Goal: Information Seeking & Learning: Learn about a topic

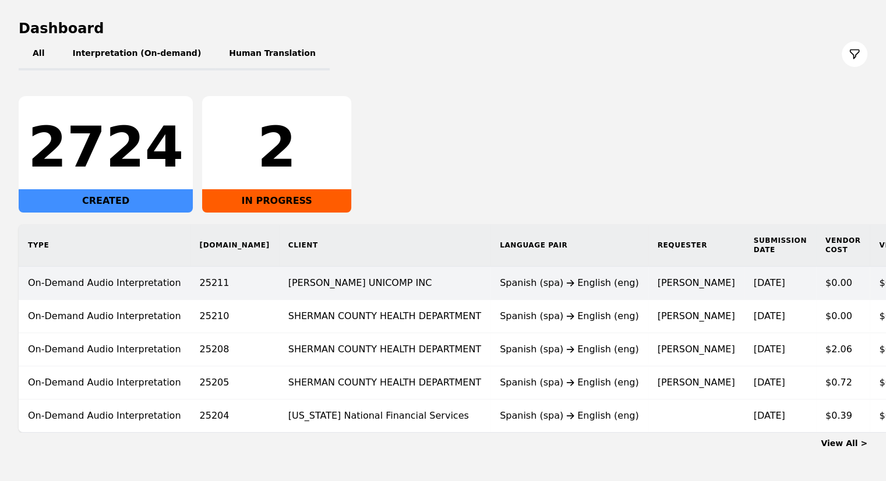
scroll to position [117, 0]
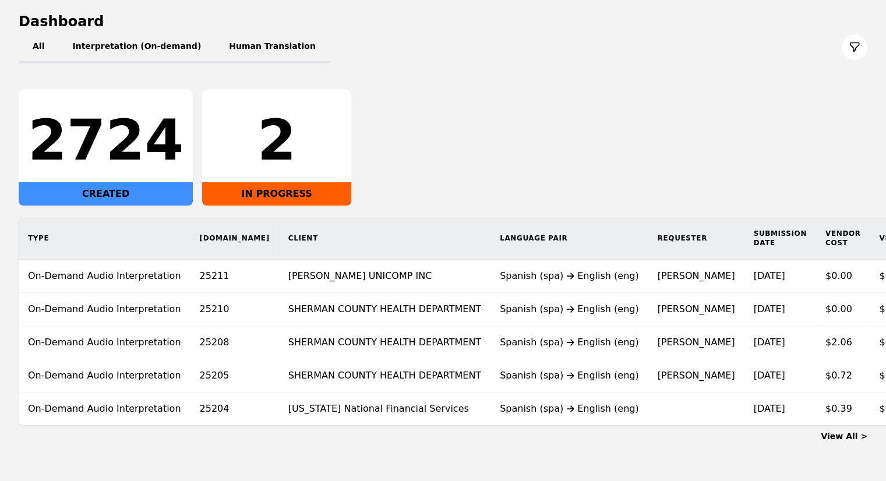
click at [298, 230] on th "Client" at bounding box center [384, 238] width 211 height 43
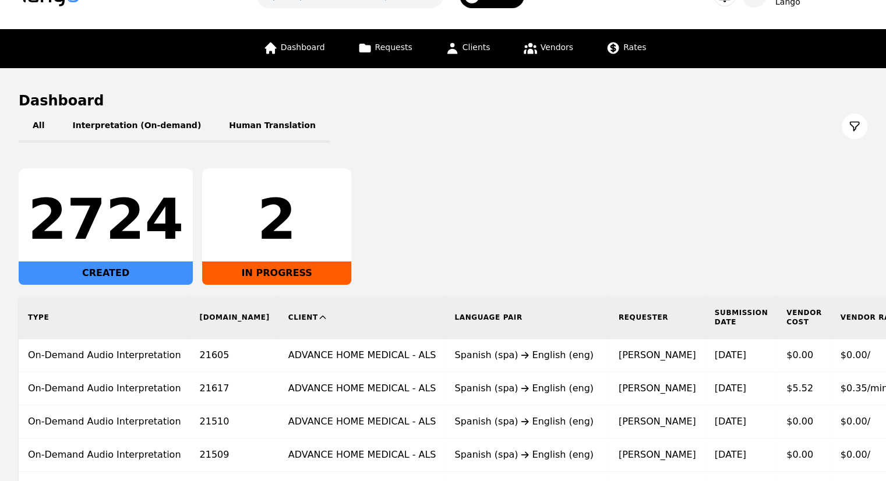
scroll to position [58, 0]
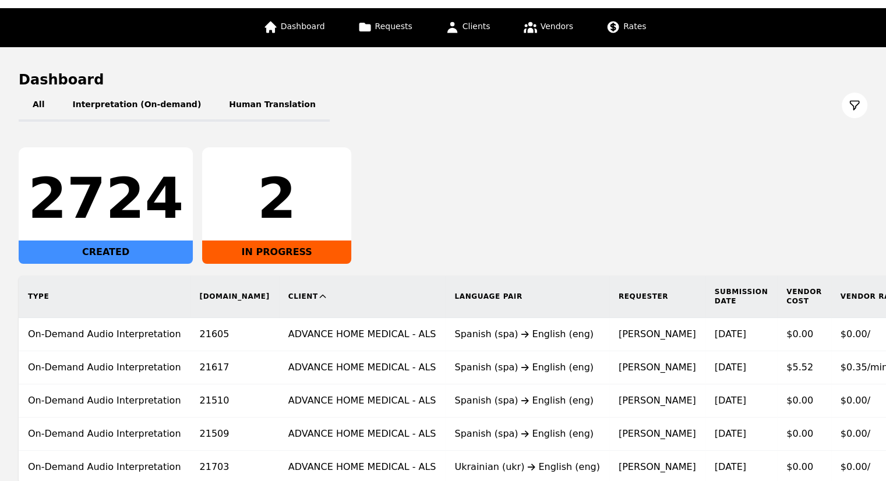
click at [279, 295] on th "Client" at bounding box center [362, 297] width 167 height 43
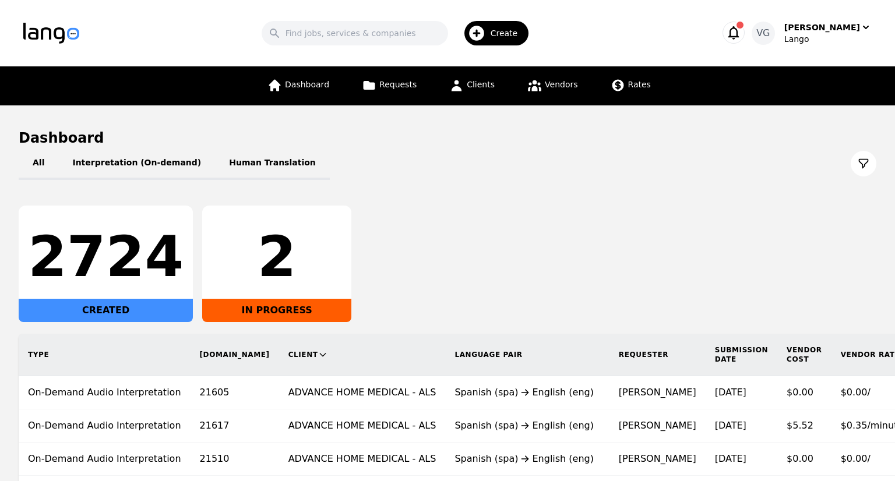
click at [241, 285] on div "2" at bounding box center [276, 257] width 130 height 56
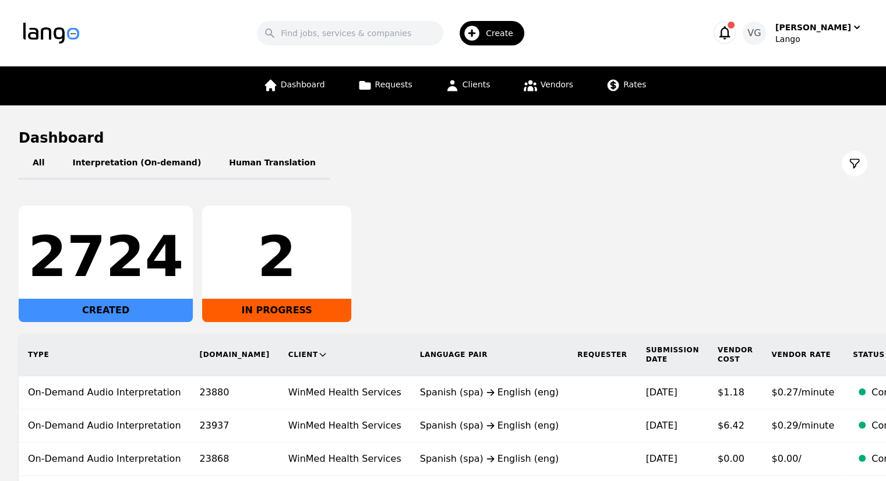
click at [318, 353] on icon at bounding box center [322, 354] width 9 height 9
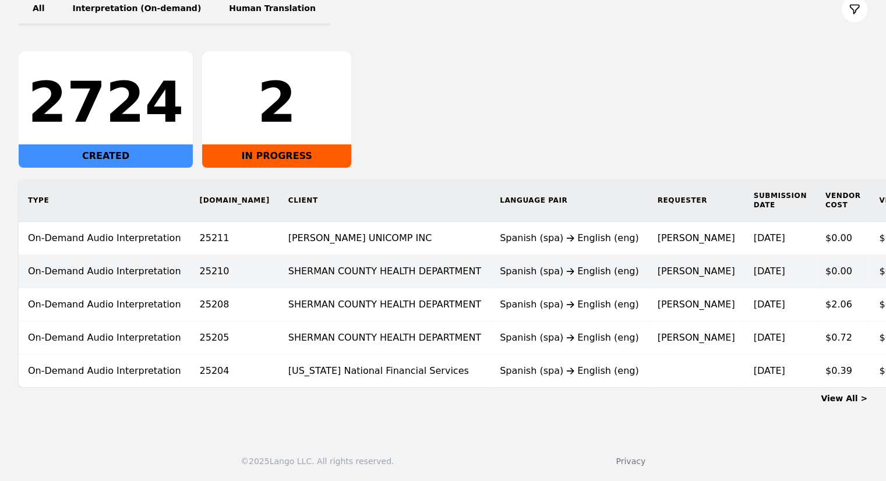
scroll to position [162, 0]
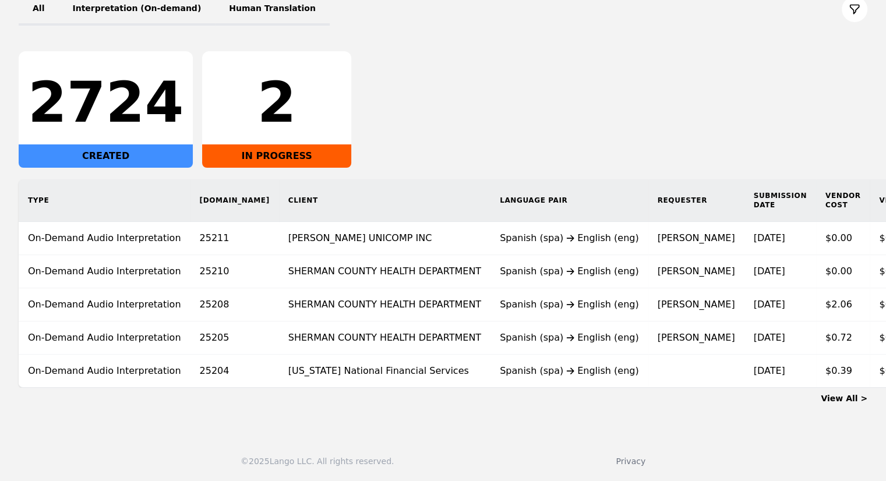
click at [853, 394] on link "View All >" at bounding box center [844, 398] width 47 height 9
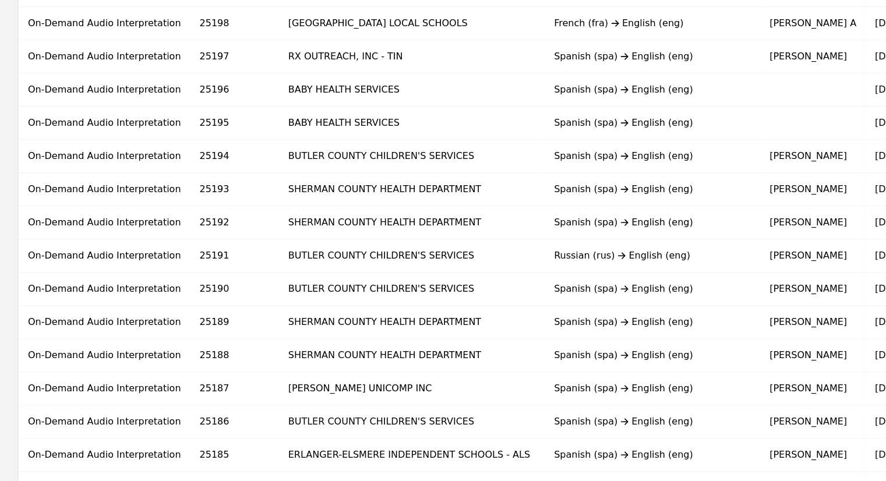
scroll to position [724, 0]
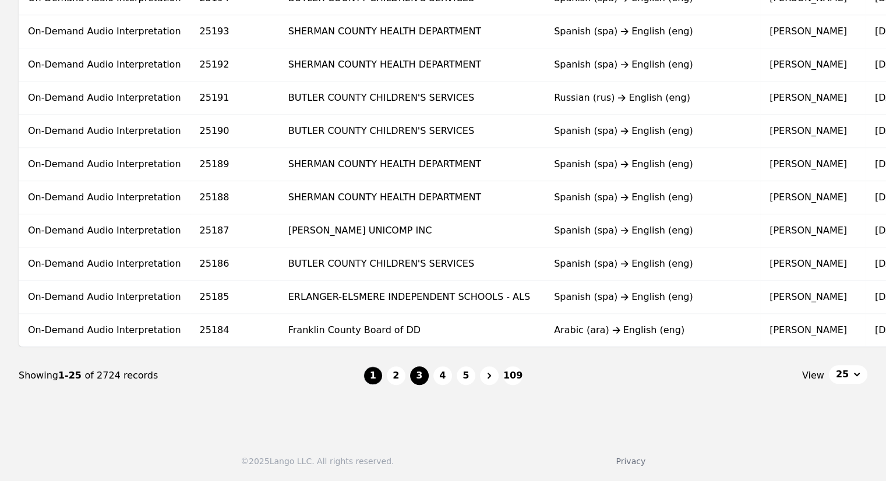
click at [416, 379] on button "3" at bounding box center [419, 375] width 19 height 19
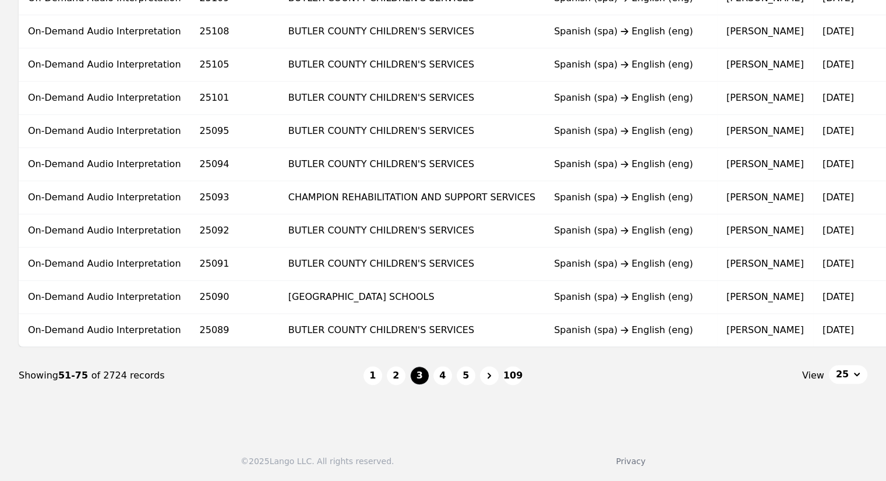
scroll to position [0, 170]
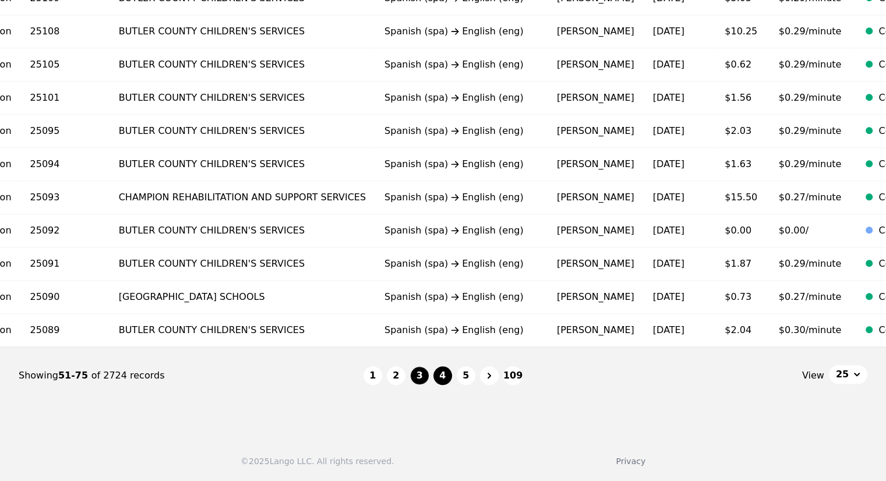
click at [444, 376] on button "4" at bounding box center [442, 375] width 19 height 19
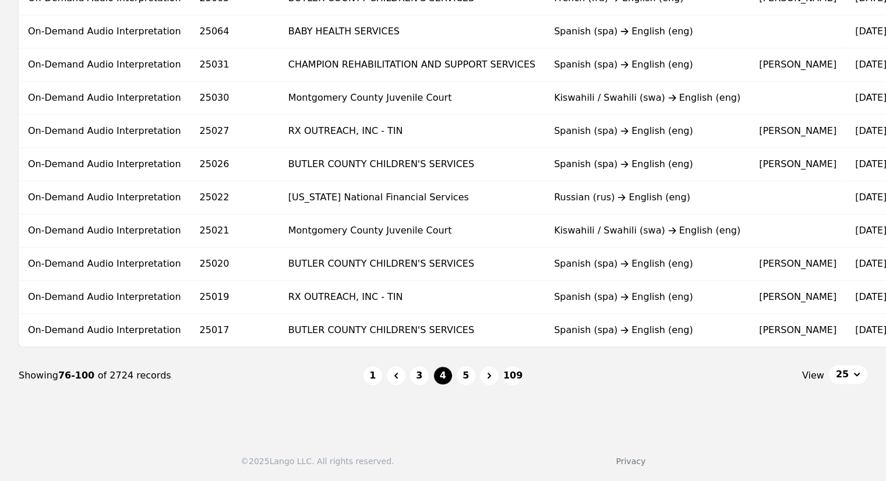
scroll to position [0, 196]
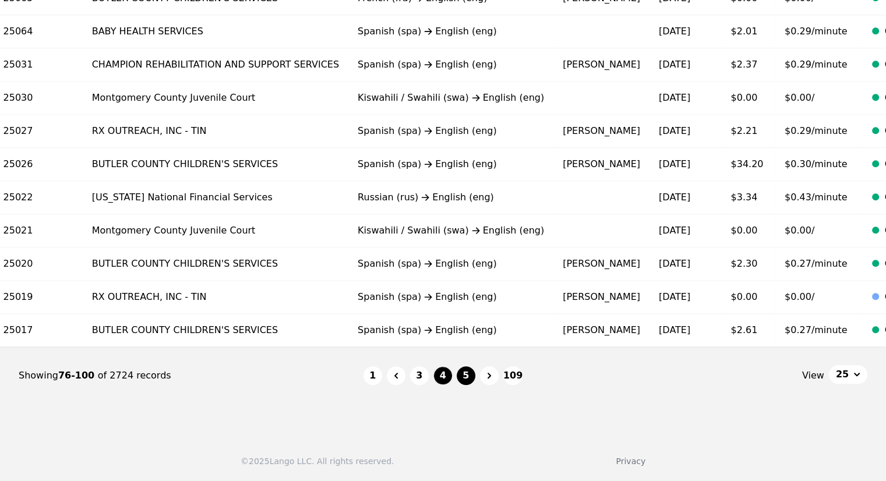
click at [464, 380] on button "5" at bounding box center [466, 375] width 19 height 19
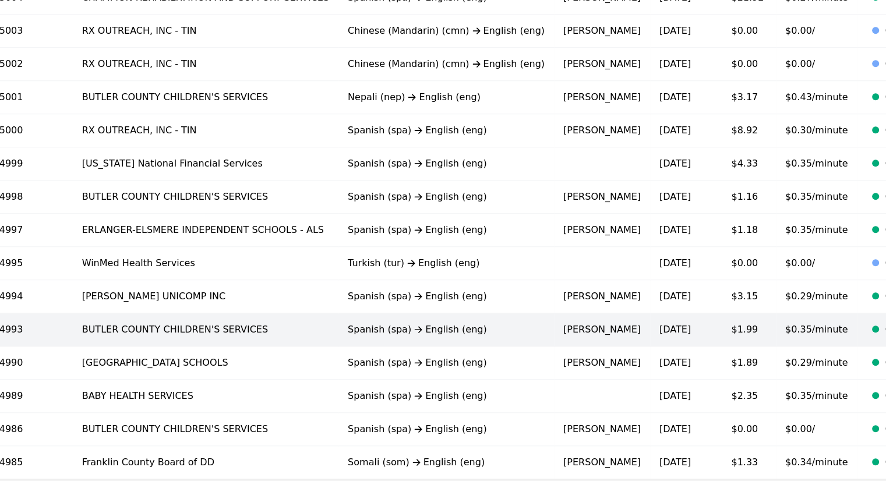
scroll to position [608, 0]
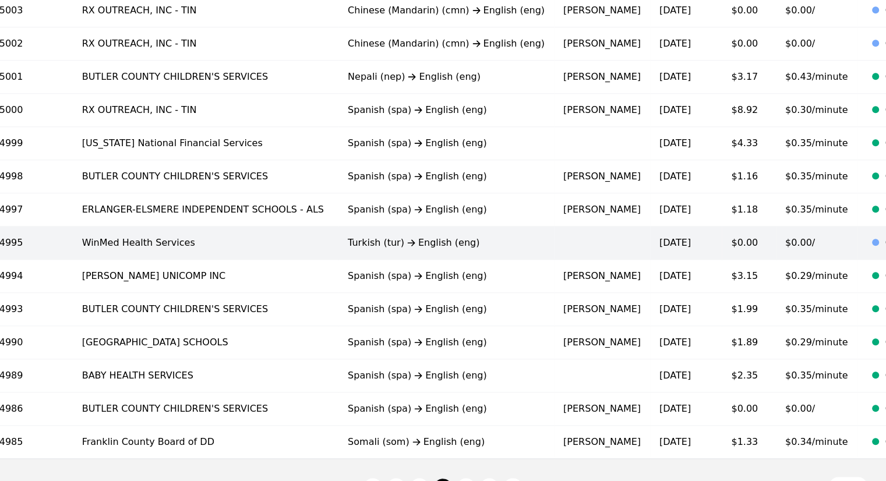
copy td "WinMed Health Services"
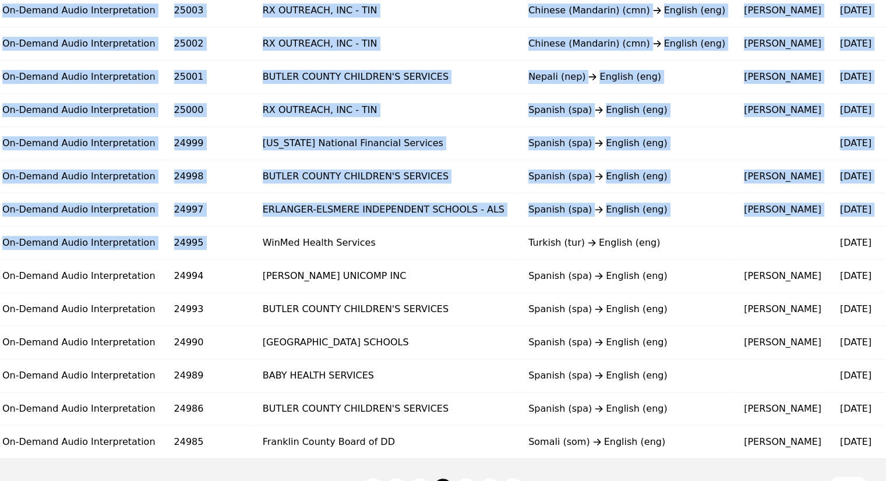
scroll to position [0, 0]
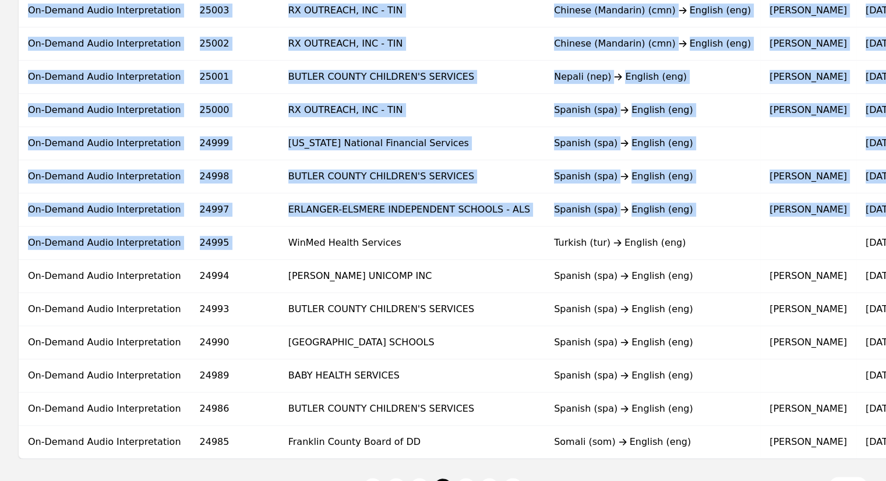
drag, startPoint x: 22, startPoint y: 240, endPoint x: 0, endPoint y: 266, distance: 33.5
click at [0, 266] on div "Type [DOMAIN_NAME] Client Language Pair Requester Submission Date Vendor Cost V…" at bounding box center [617, 22] width 1235 height 873
click at [1, 274] on div "Type [DOMAIN_NAME] Client Language Pair Requester Submission Date Vendor Cost V…" at bounding box center [617, 22] width 1235 height 873
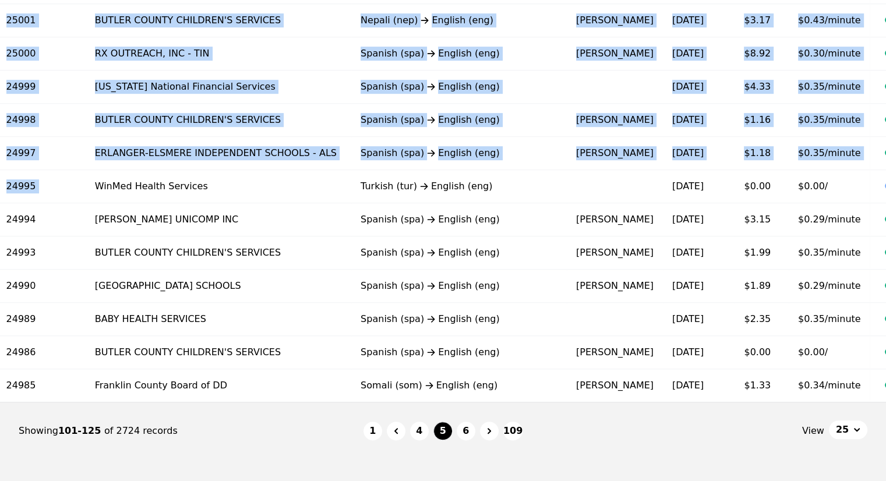
scroll to position [724, 0]
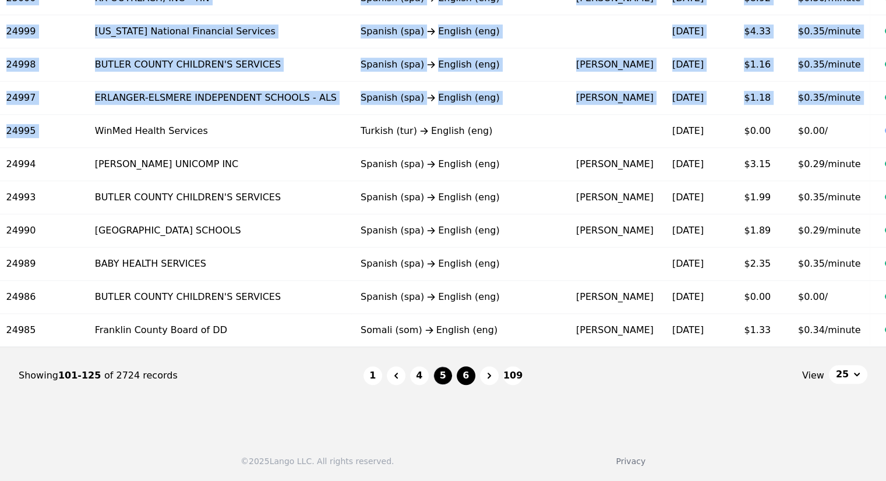
click at [464, 371] on button "6" at bounding box center [466, 375] width 19 height 19
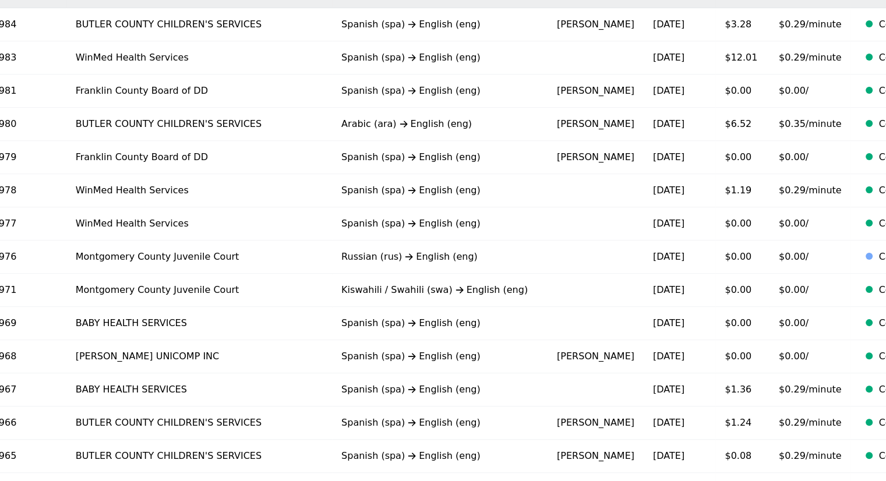
scroll to position [142, 0]
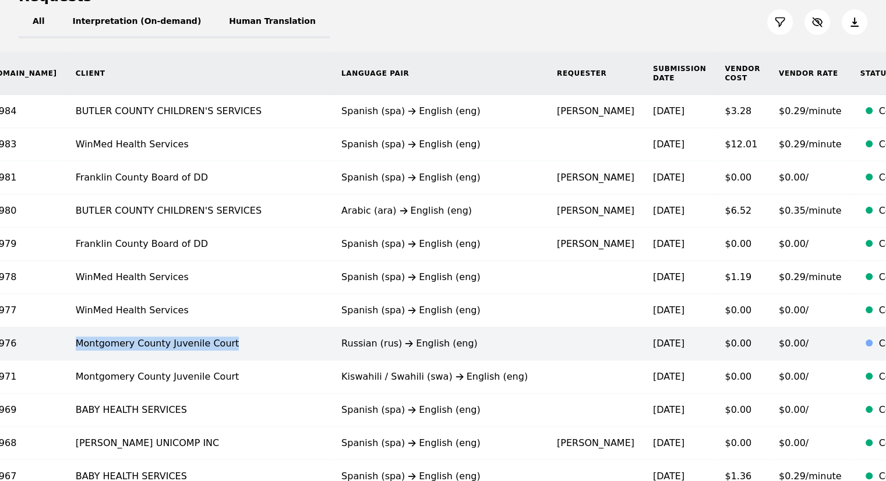
copy td "Montgomery County Juvenile Court"
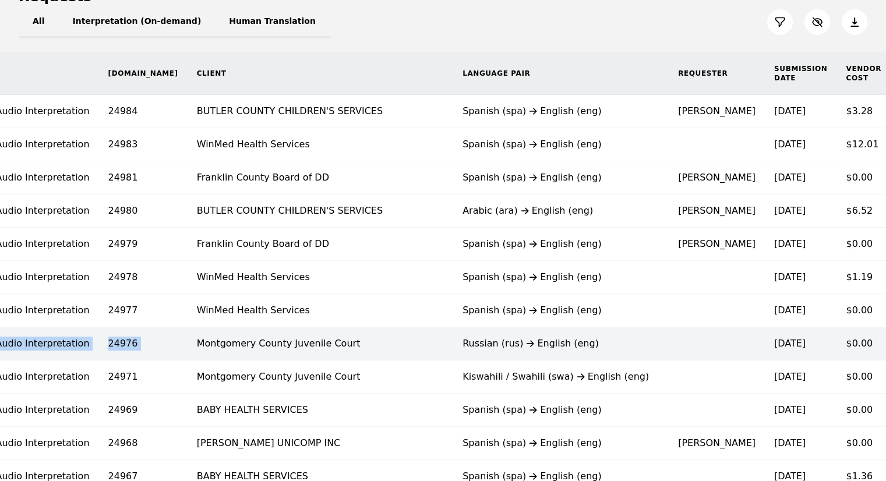
drag, startPoint x: 14, startPoint y: 340, endPoint x: 0, endPoint y: 355, distance: 20.2
click at [0, 355] on tr "On-Demand Audio Interpretation 24976 Montgomery County Juvenile Court Russian (…" at bounding box center [526, 343] width 1198 height 33
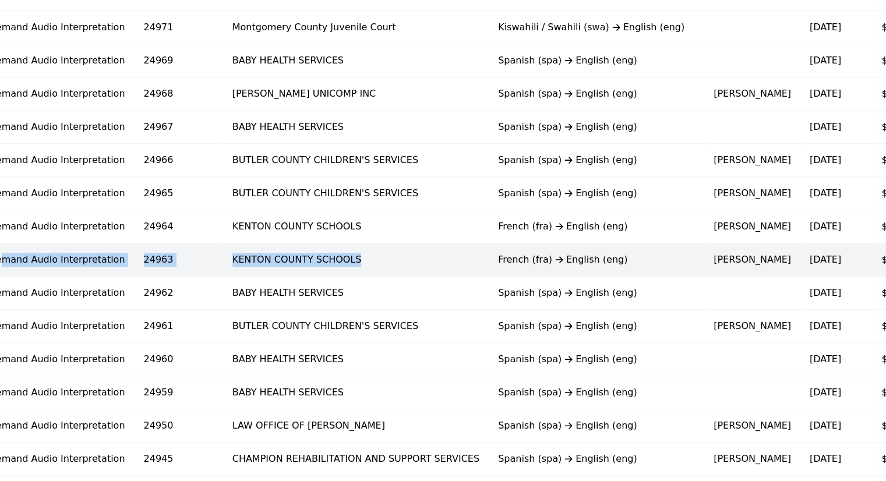
scroll to position [0, 40]
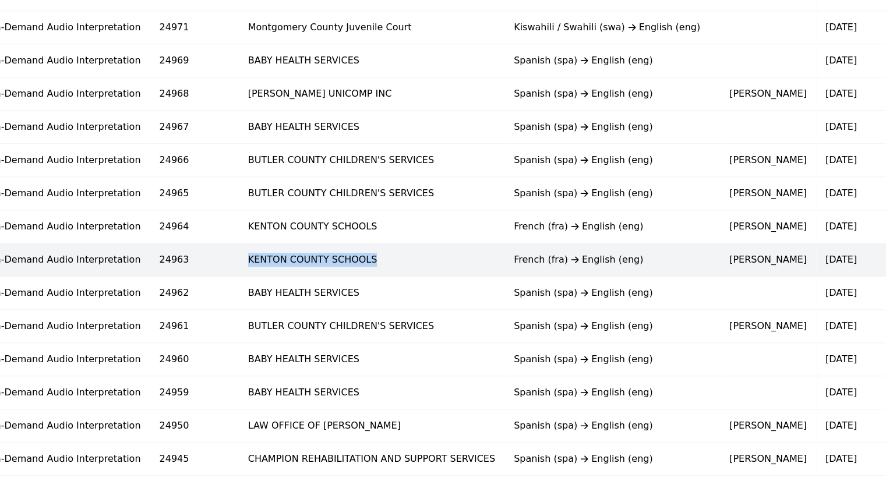
copy td "KENTON COUNTY SCHOOLS"
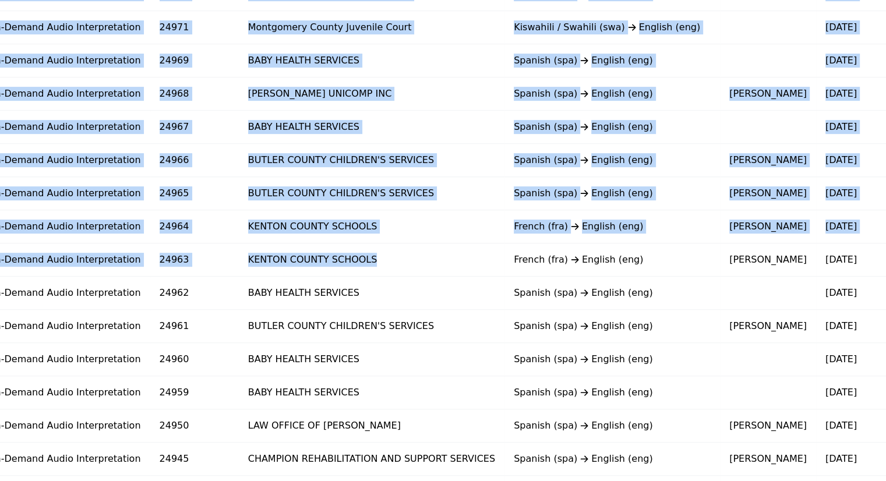
scroll to position [0, 0]
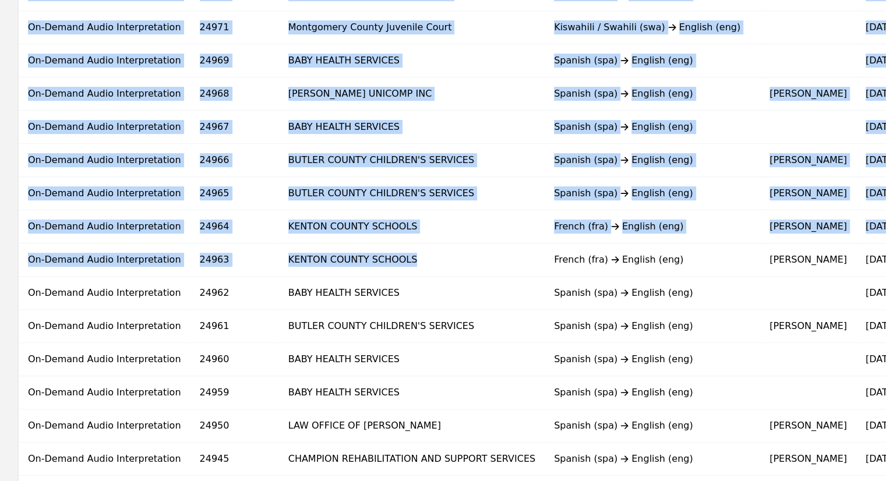
drag, startPoint x: 125, startPoint y: 257, endPoint x: 0, endPoint y: 292, distance: 130.0
click at [0, 292] on div "Type [DOMAIN_NAME] Client Language Pair Requester Submission Date Vendor Cost V…" at bounding box center [617, 139] width 1235 height 873
click at [0, 322] on div "Type [DOMAIN_NAME] Client Language Pair Requester Submission Date Vendor Cost V…" at bounding box center [617, 139] width 1235 height 873
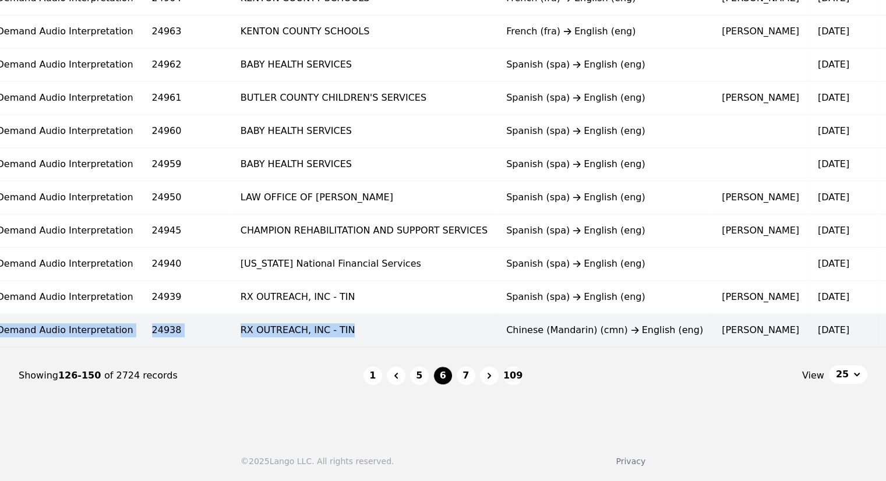
scroll to position [0, 28]
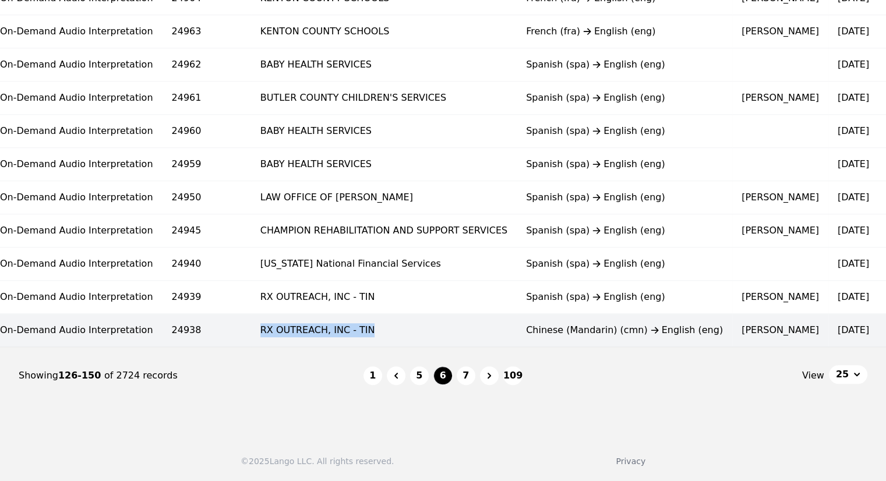
copy td "RX OUTREACH, INC - TIN"
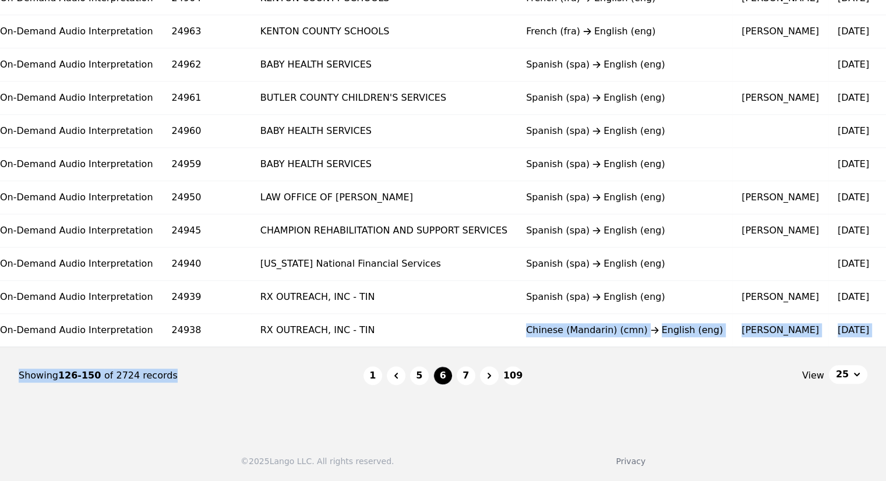
drag, startPoint x: 112, startPoint y: 322, endPoint x: 193, endPoint y: 375, distance: 97.1
click at [212, 385] on nav "Showing 126-150 of 2724 records 1 5 6 7 109 View 25" at bounding box center [443, 375] width 849 height 57
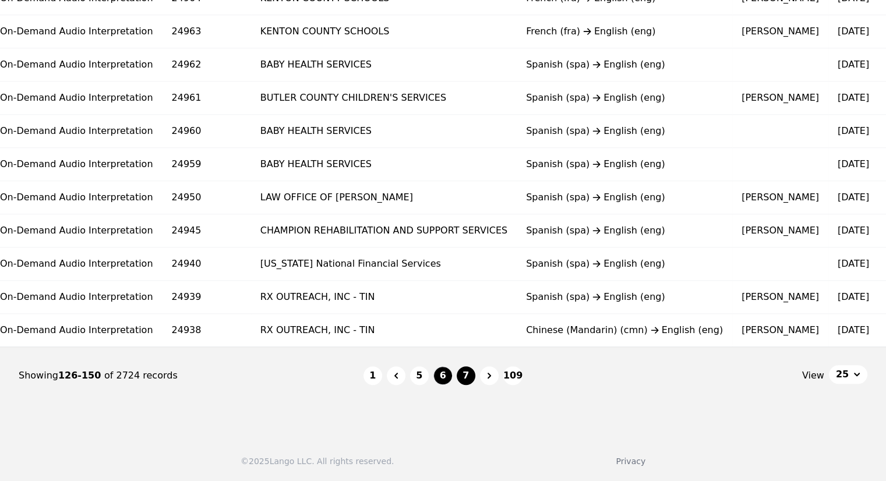
click at [465, 369] on button "7" at bounding box center [466, 375] width 19 height 19
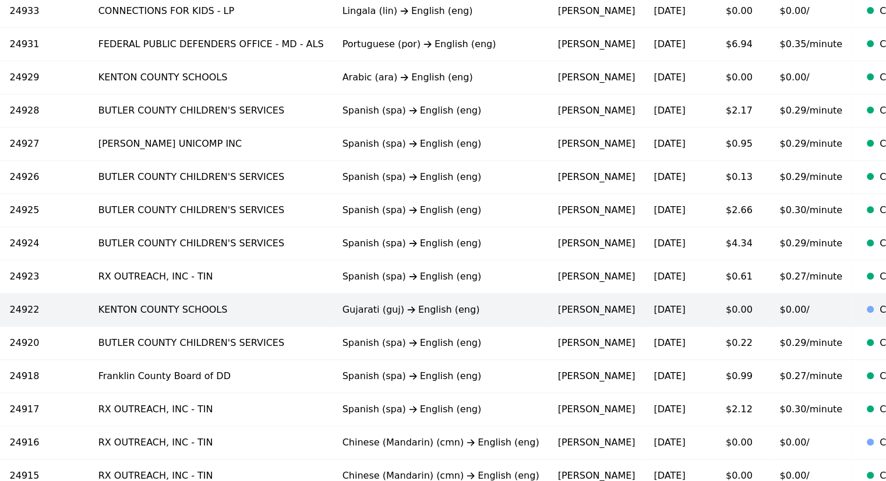
scroll to position [433, 0]
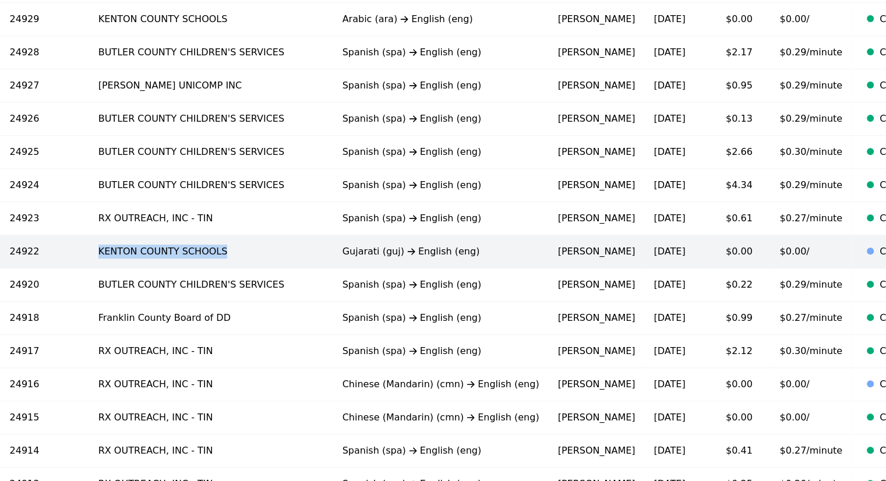
copy td "KENTON COUNTY SCHOOLS"
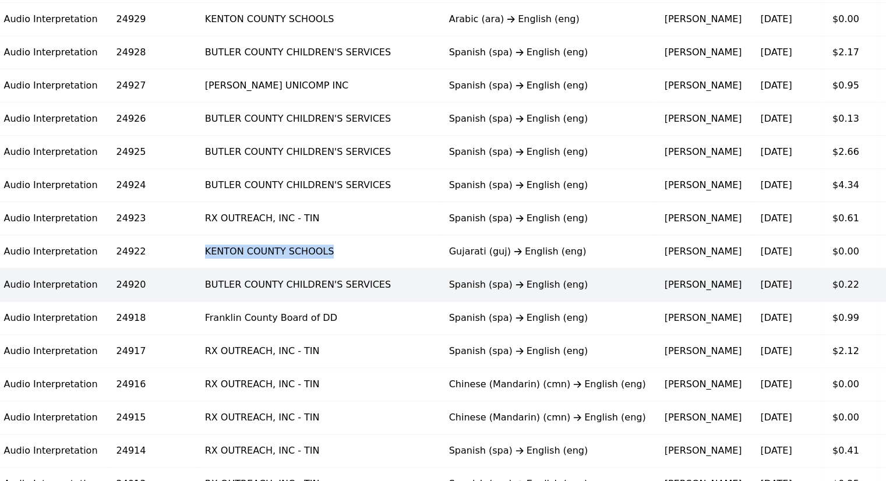
scroll to position [0, 0]
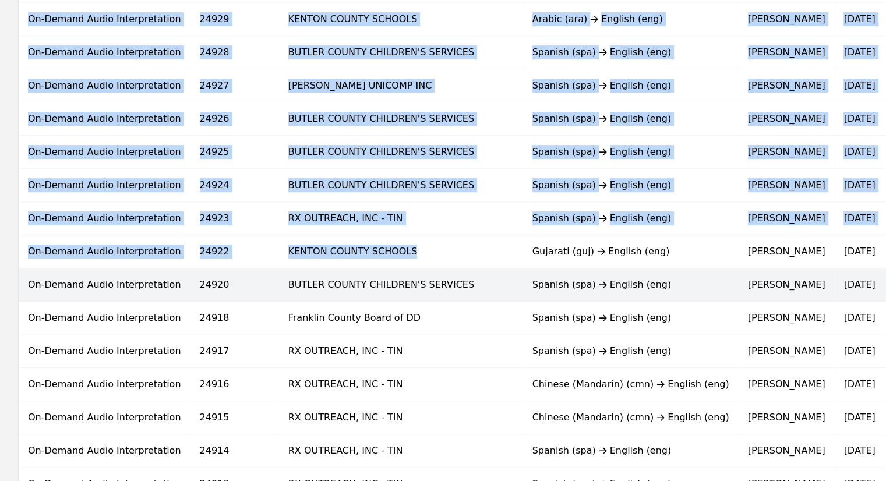
drag, startPoint x: 167, startPoint y: 252, endPoint x: 0, endPoint y: 282, distance: 169.3
click at [0, 282] on div "Type [DOMAIN_NAME] Client Language Pair Requester Submission Date Vendor Cost V…" at bounding box center [606, 197] width 1213 height 873
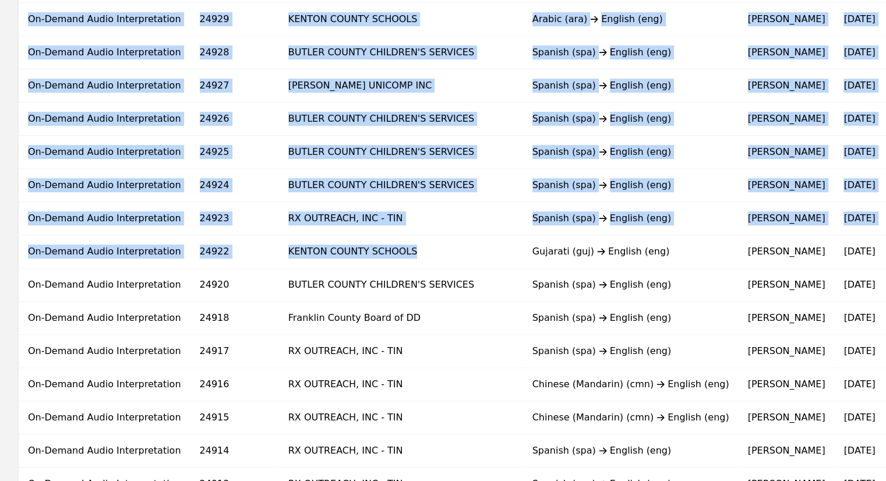
click at [1, 301] on div "Type [DOMAIN_NAME] Client Language Pair Requester Submission Date Vendor Cost V…" at bounding box center [606, 197] width 1213 height 873
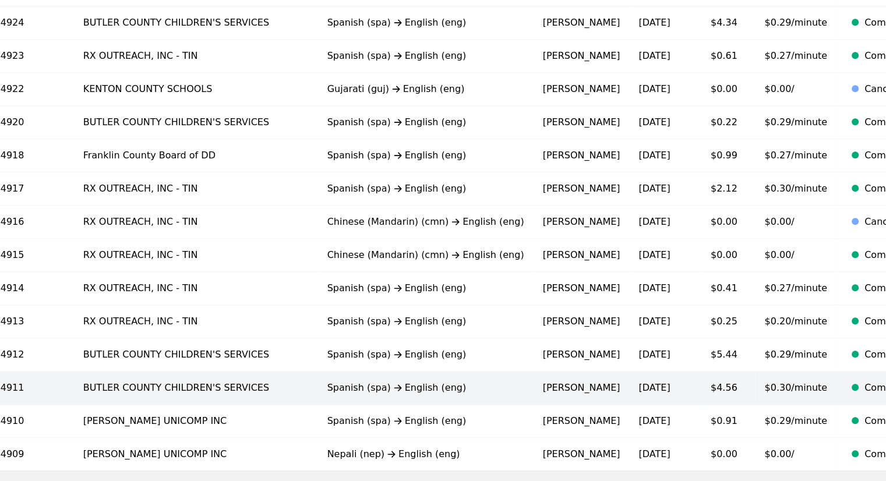
scroll to position [549, 0]
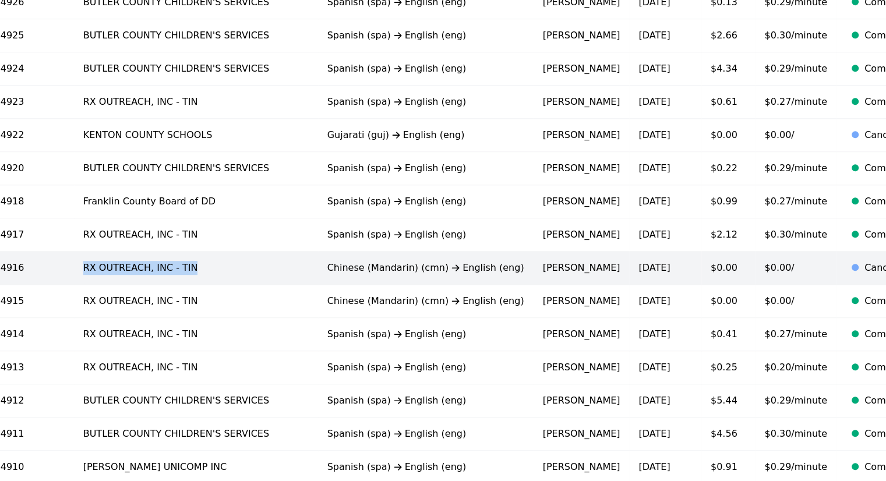
copy td "RX OUTREACH, INC - TIN"
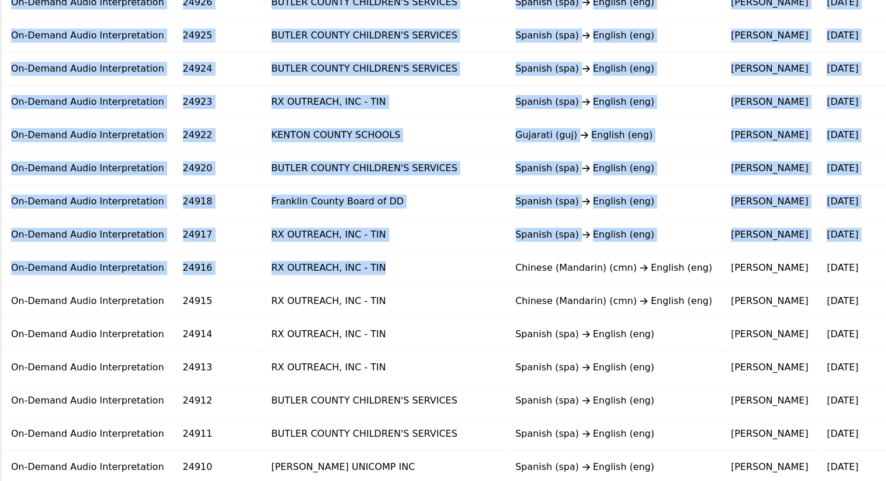
scroll to position [0, 0]
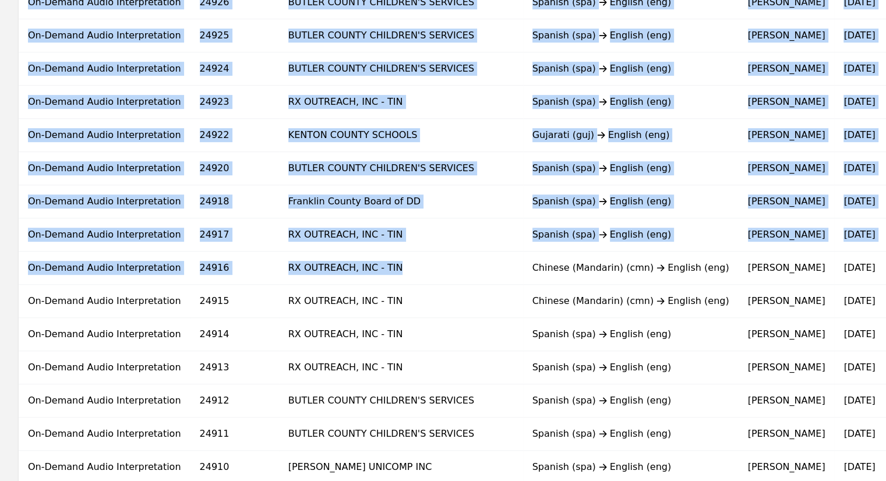
drag, startPoint x: 126, startPoint y: 264, endPoint x: 0, endPoint y: 283, distance: 127.3
click at [0, 283] on div "Type [DOMAIN_NAME] Client Language Pair Requester Submission Date Vendor Cost V…" at bounding box center [606, 81] width 1213 height 873
click at [0, 285] on div "Type [DOMAIN_NAME] Client Language Pair Requester Submission Date Vendor Cost V…" at bounding box center [606, 81] width 1213 height 873
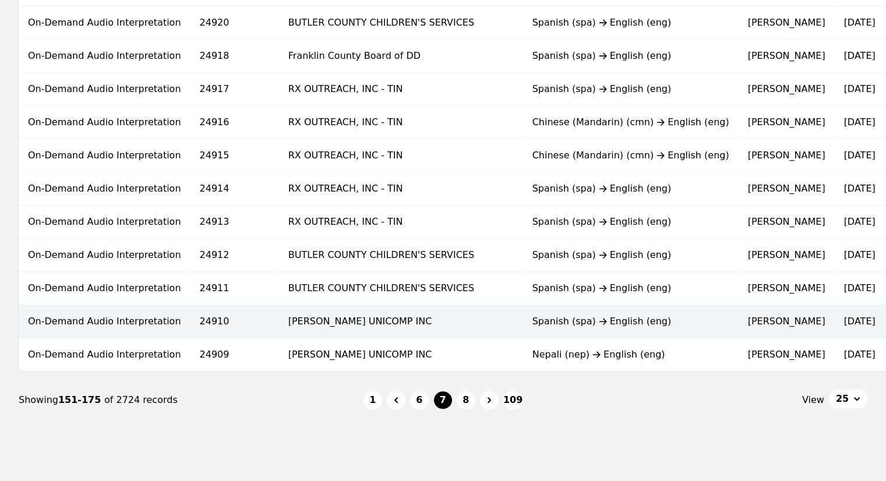
scroll to position [724, 0]
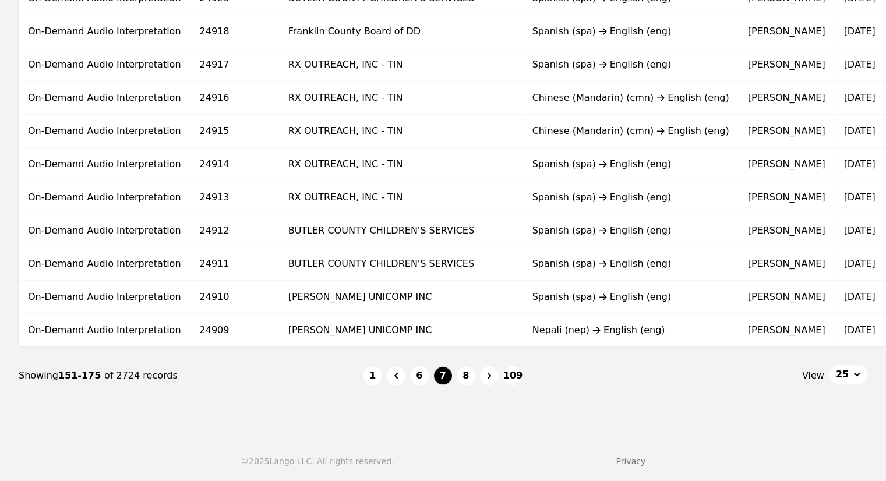
click at [638, 349] on nav "Showing 151-175 of 2724 records 1 6 7 8 109 View 25" at bounding box center [443, 375] width 849 height 57
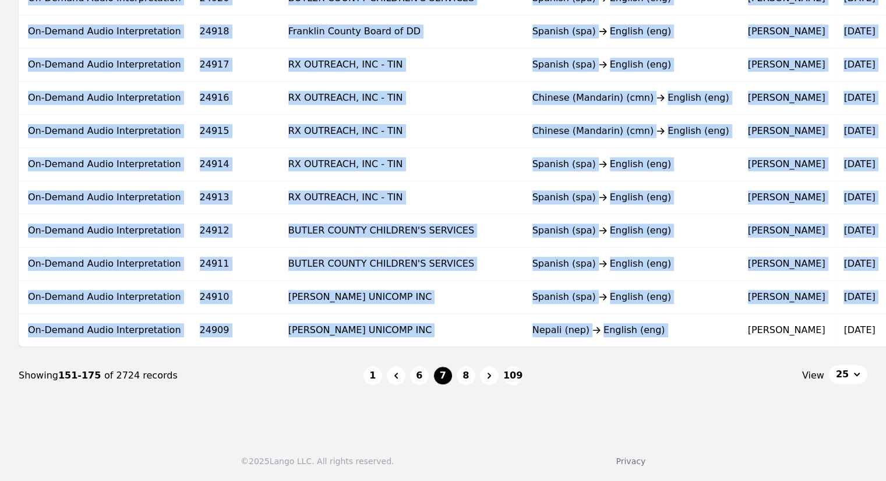
drag, startPoint x: 636, startPoint y: 338, endPoint x: 736, endPoint y: 347, distance: 100.6
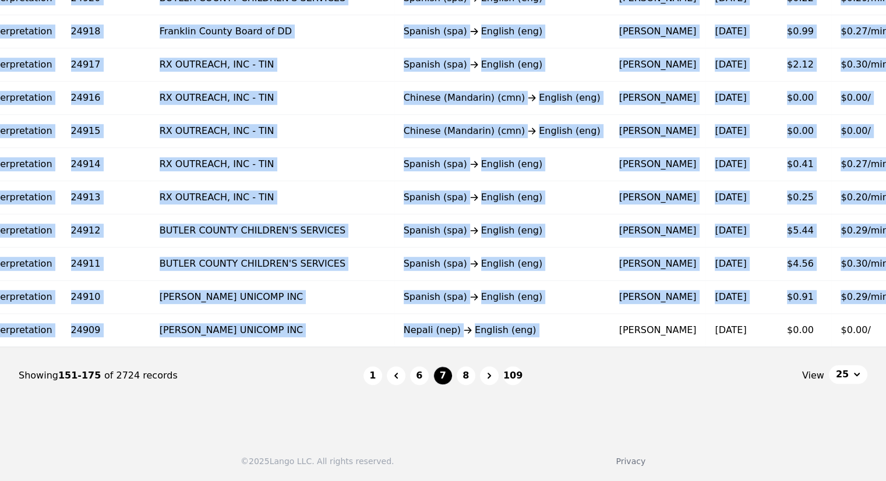
scroll to position [0, 205]
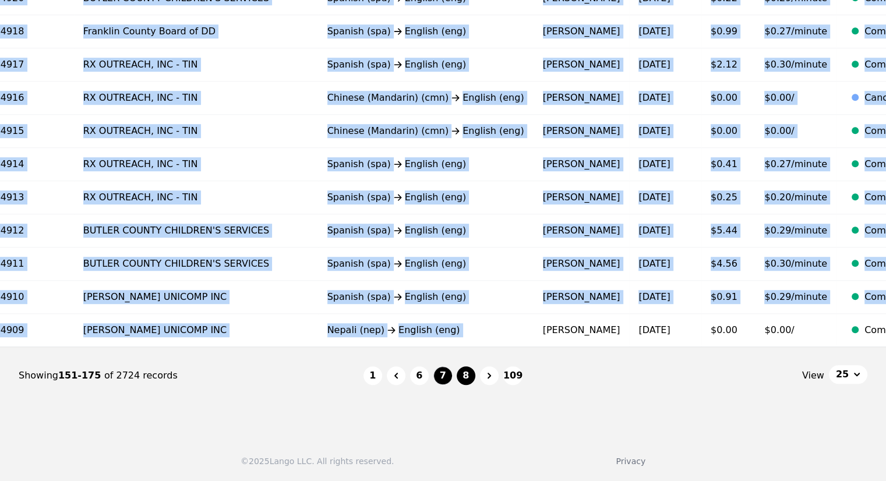
click at [463, 373] on button "8" at bounding box center [466, 375] width 19 height 19
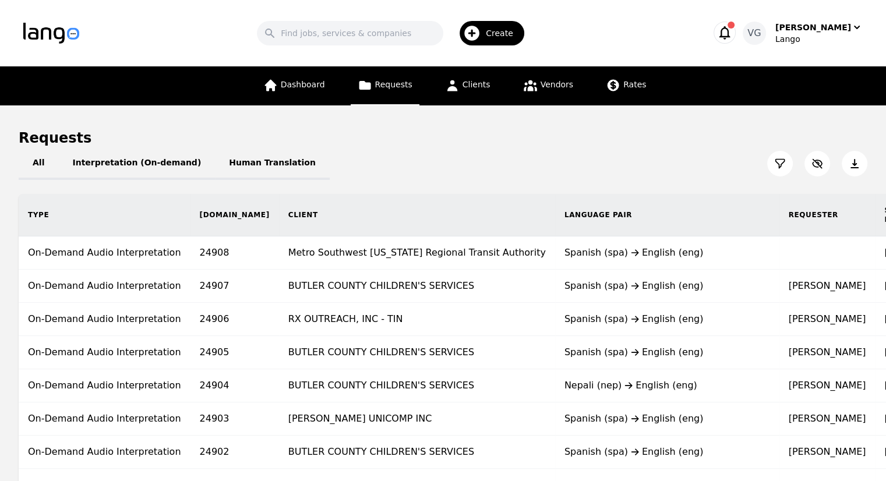
click at [550, 146] on div "Requests" at bounding box center [443, 138] width 849 height 19
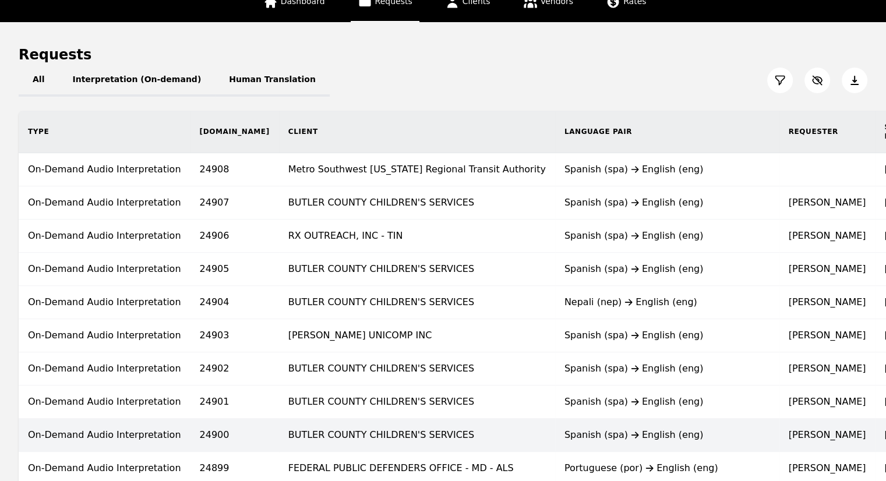
scroll to position [291, 0]
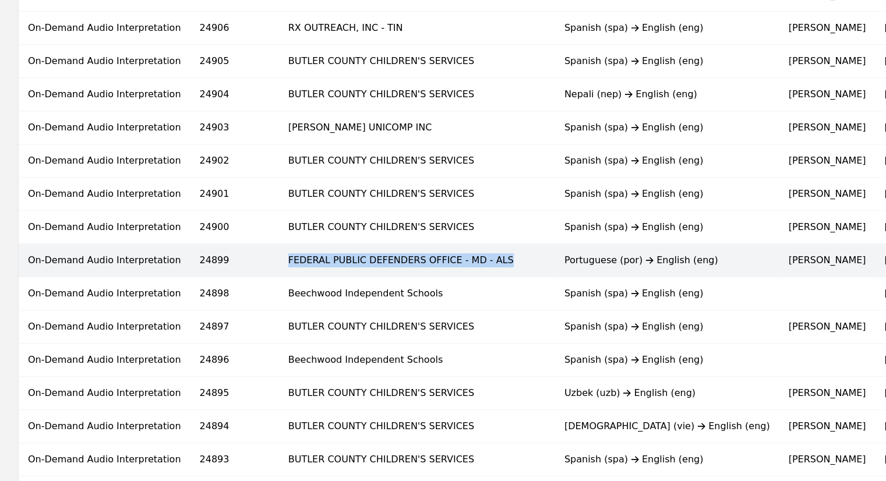
copy td "FEDERAL PUBLIC DEFENDERS OFFICE - MD - ALS"
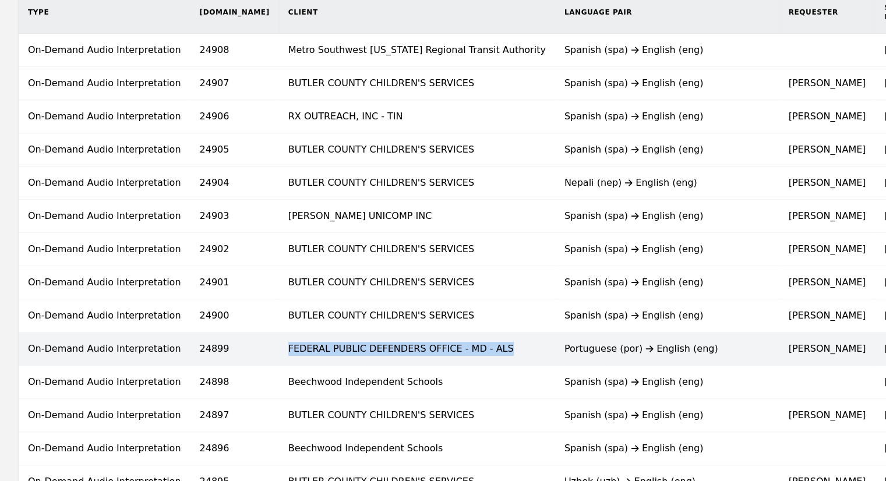
scroll to position [175, 0]
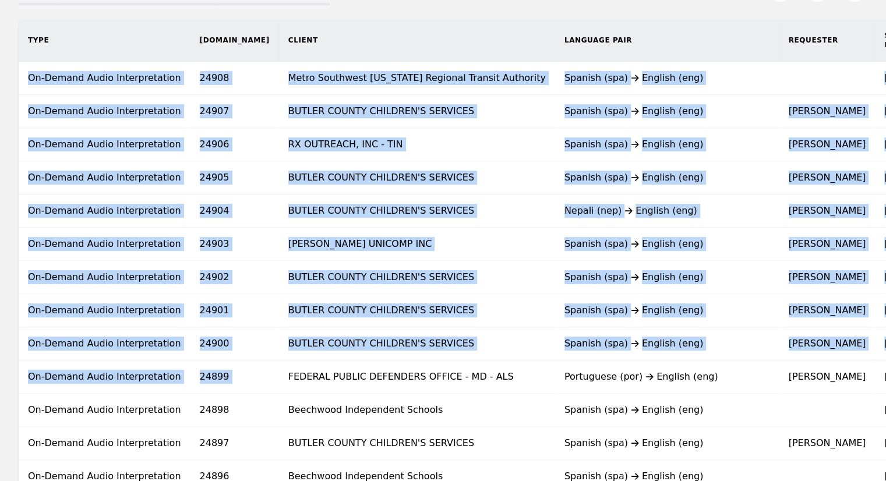
drag, startPoint x: 224, startPoint y: 255, endPoint x: 373, endPoint y: 23, distance: 275.5
click at [373, 23] on table "Type [DOMAIN_NAME] Client Language Pair Requester Submission Date Vendor Cost V…" at bounding box center [627, 455] width 1217 height 872
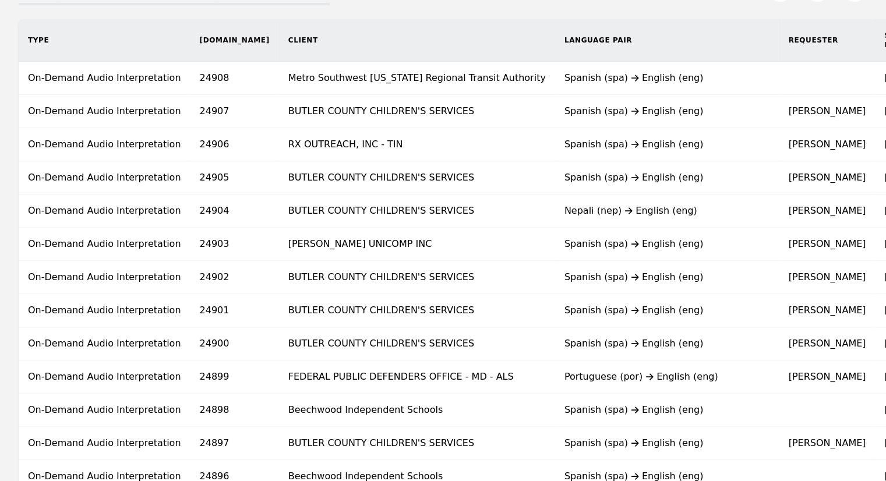
click at [373, 13] on div "All Interpretation (On-demand) Human Translation Type [DOMAIN_NAME] Client Lang…" at bounding box center [443, 461] width 849 height 976
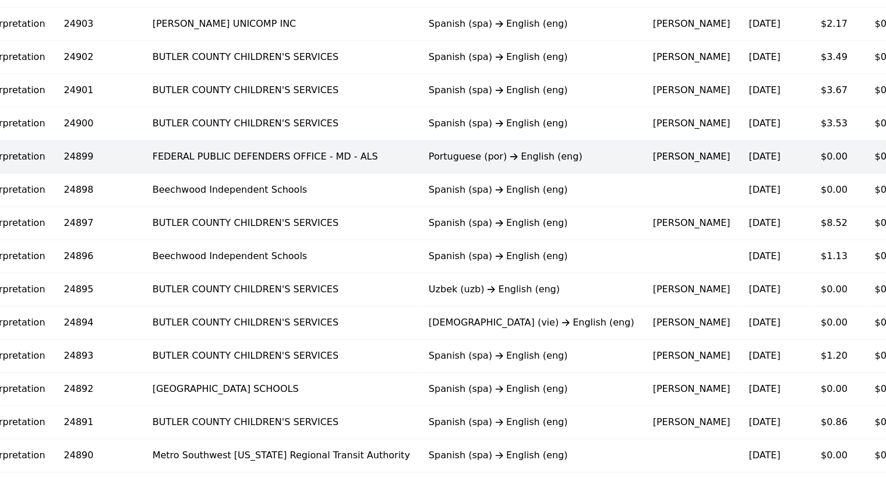
scroll to position [466, 0]
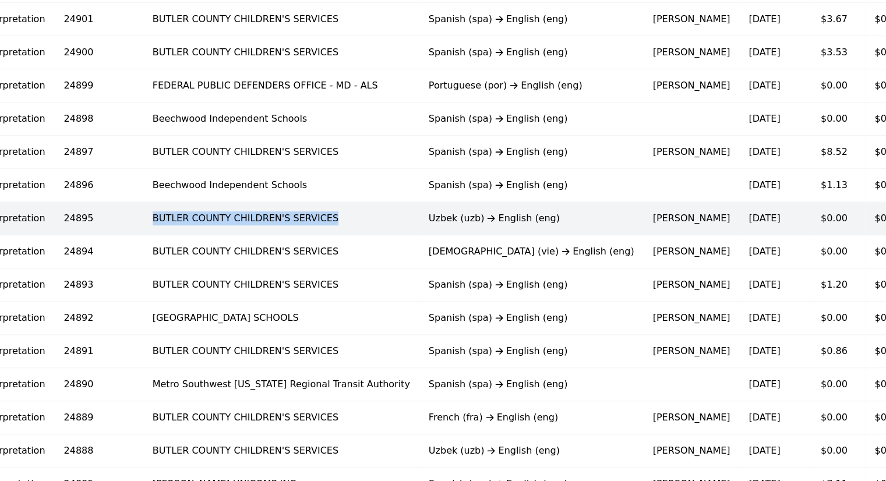
copy td "BUTLER COUNTY CHILDREN'S SERVICES"
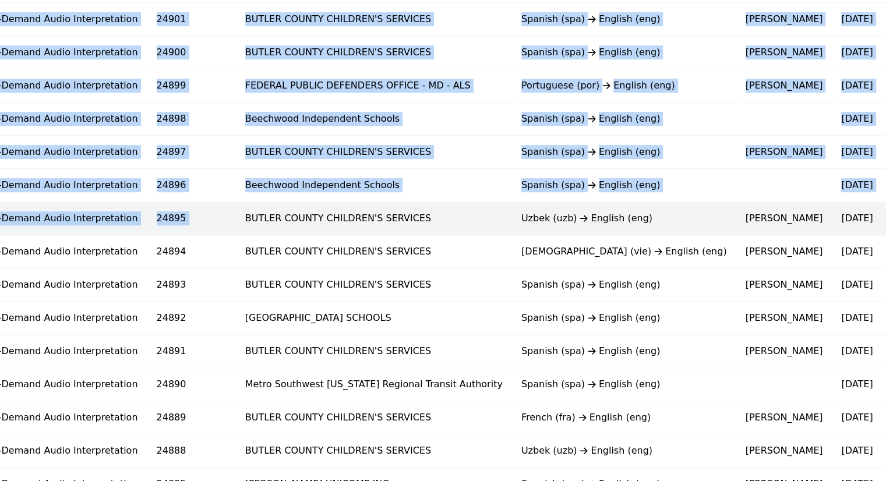
scroll to position [0, 0]
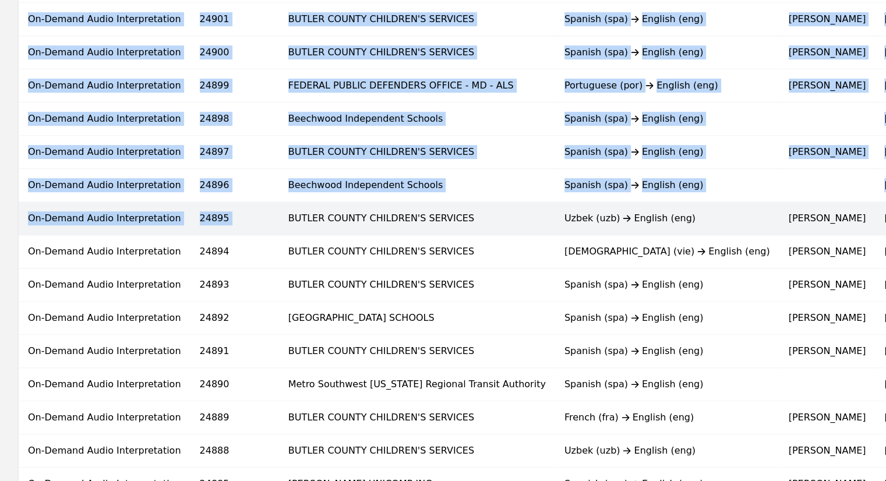
drag, startPoint x: 89, startPoint y: 218, endPoint x: 0, endPoint y: 223, distance: 88.7
click at [0, 223] on div "Type [DOMAIN_NAME] Client Language Pair Requester Submission Date Vendor Cost V…" at bounding box center [627, 164] width 1254 height 873
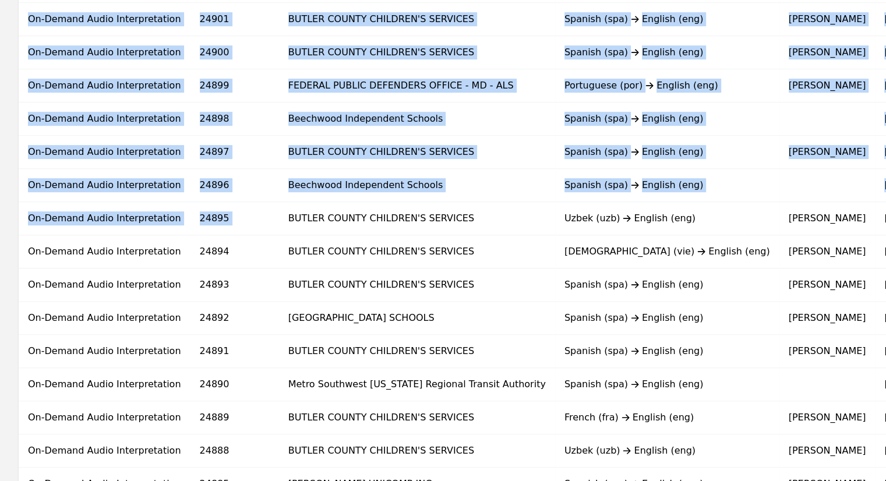
click at [0, 224] on div "Type [DOMAIN_NAME] Client Language Pair Requester Submission Date Vendor Cost V…" at bounding box center [627, 164] width 1254 height 873
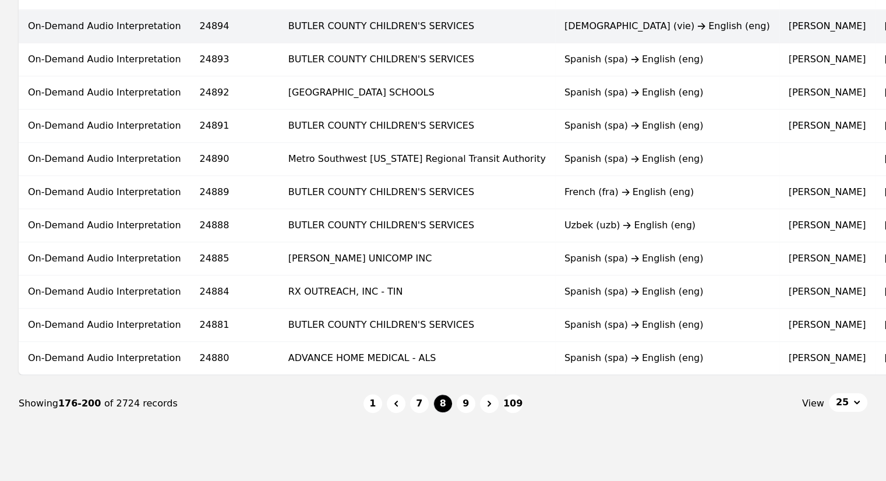
scroll to position [699, 0]
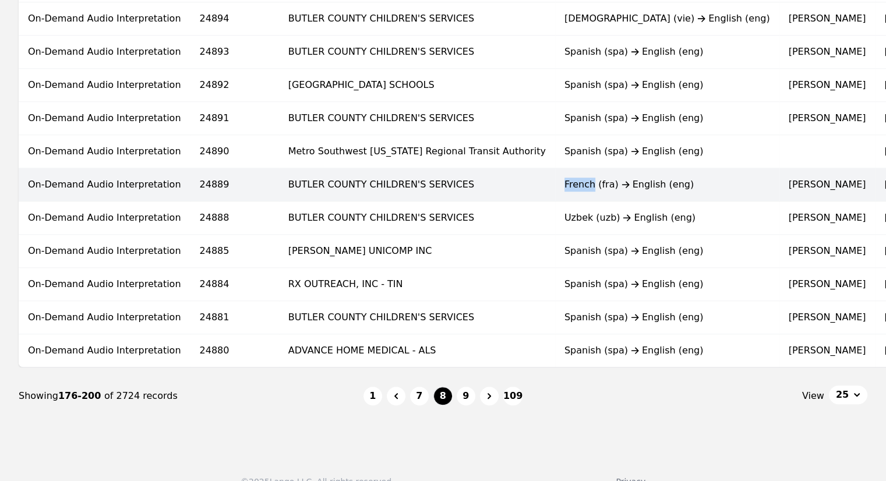
copy div "French"
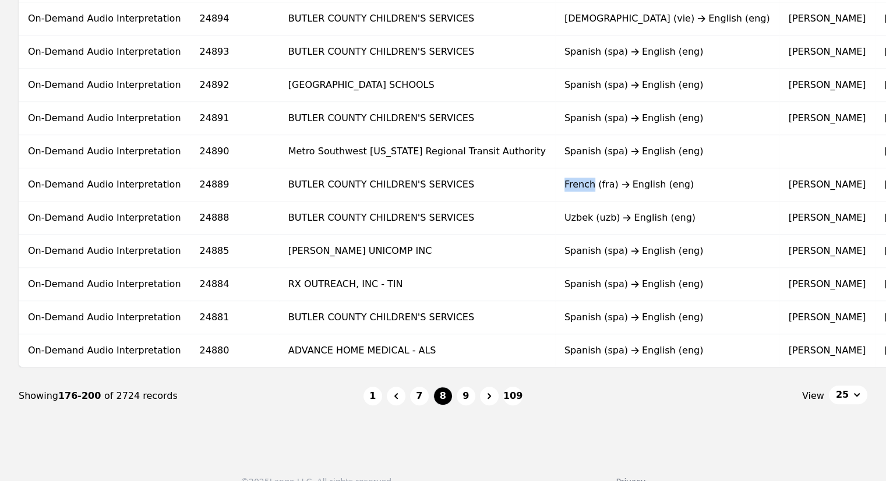
drag, startPoint x: 444, startPoint y: 179, endPoint x: 423, endPoint y: 181, distance: 20.4
click at [423, 181] on tr "On-Demand Audio Interpretation 24889 BUTLER COUNTY CHILDREN'S SERVICES French (…" at bounding box center [627, 184] width 1217 height 33
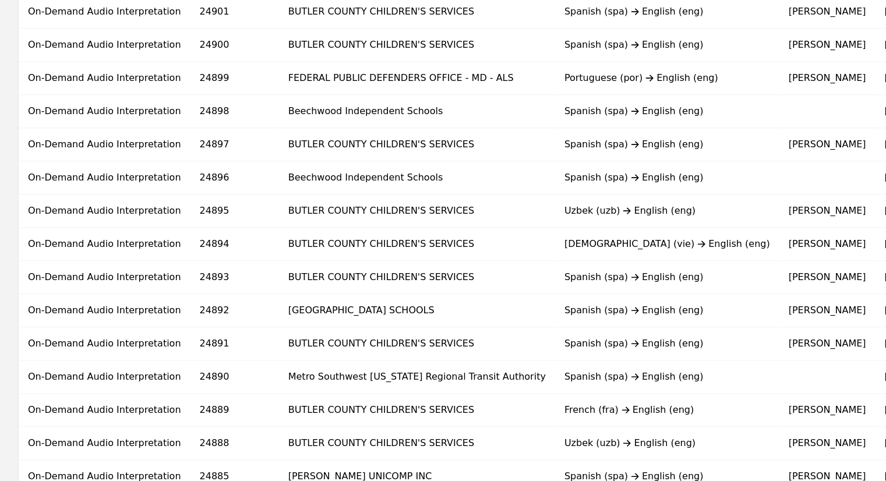
scroll to position [724, 0]
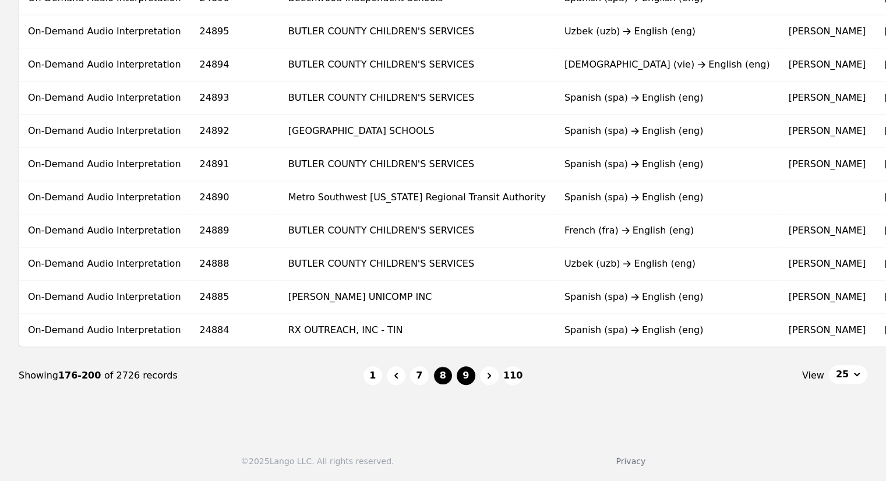
click at [470, 373] on button "9" at bounding box center [466, 375] width 19 height 19
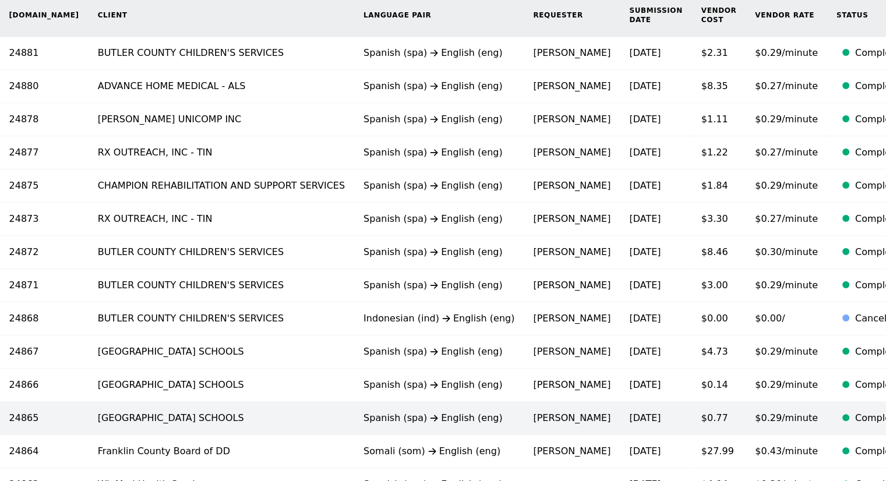
scroll to position [316, 0]
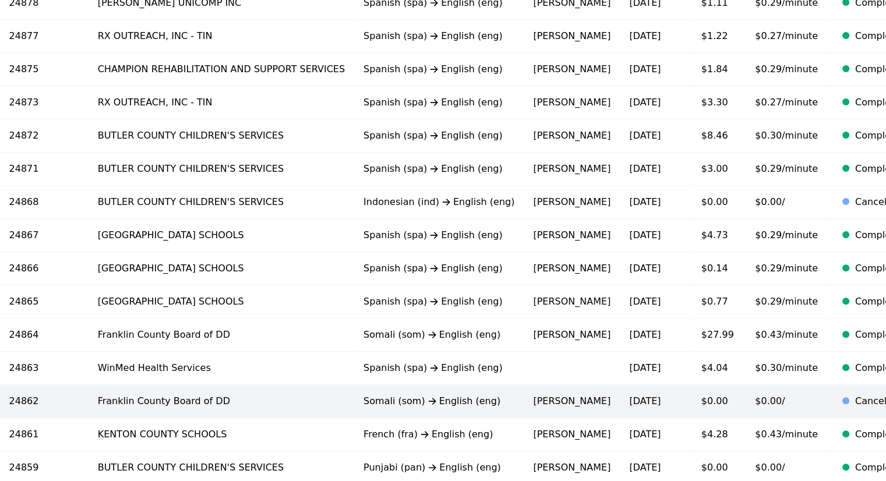
click at [89, 401] on td "Franklin County Board of DD" at bounding box center [222, 401] width 266 height 33
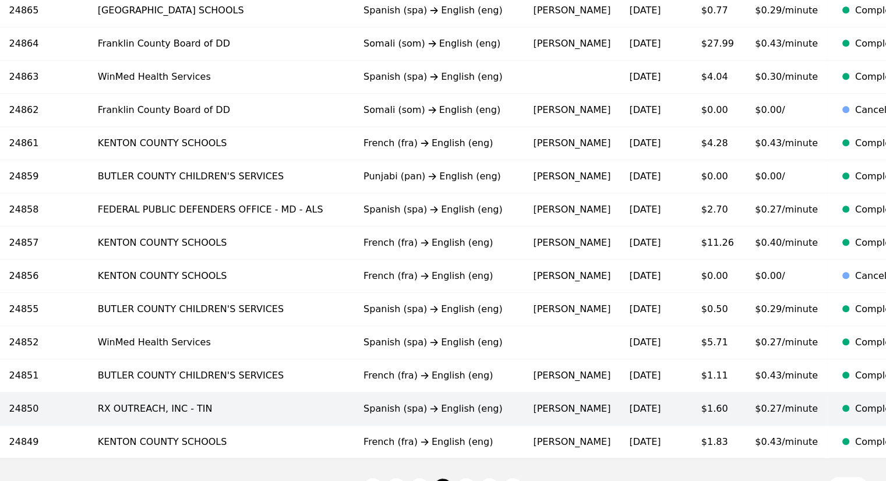
scroll to position [549, 0]
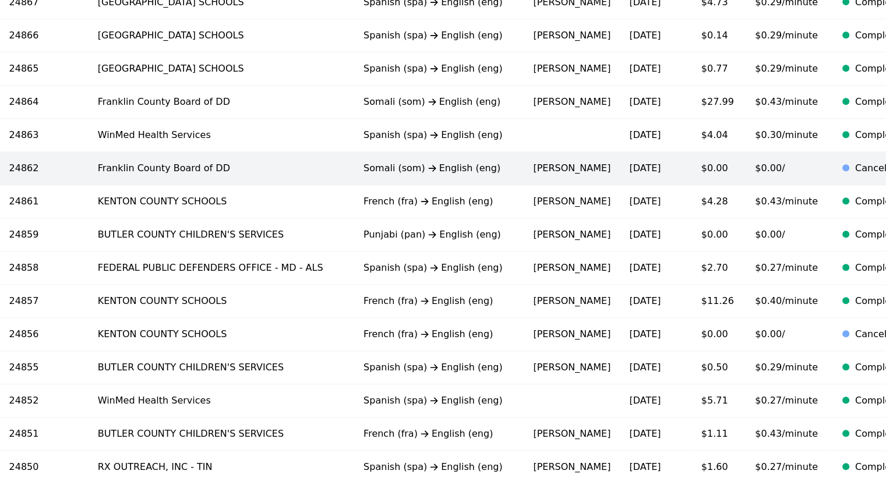
drag, startPoint x: 38, startPoint y: 168, endPoint x: 154, endPoint y: 165, distance: 115.9
drag, startPoint x: 0, startPoint y: 163, endPoint x: 213, endPoint y: 157, distance: 213.3
copy td "Franklin County Board of DD"
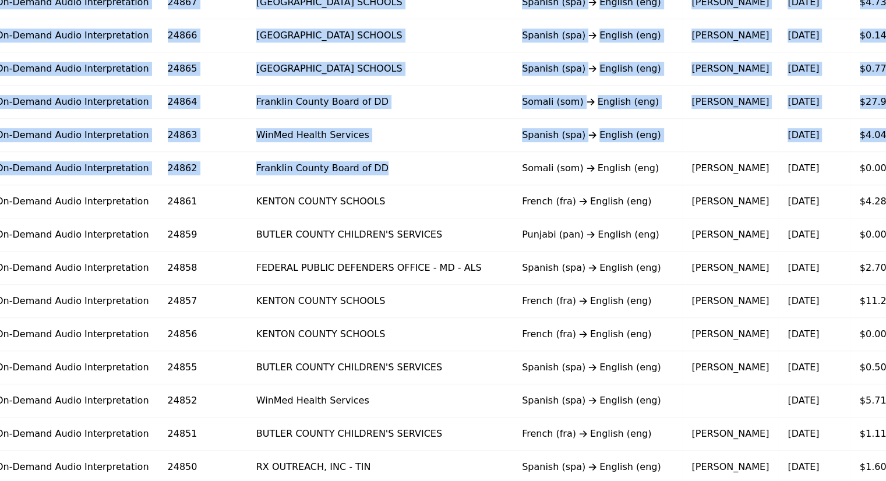
scroll to position [0, 0]
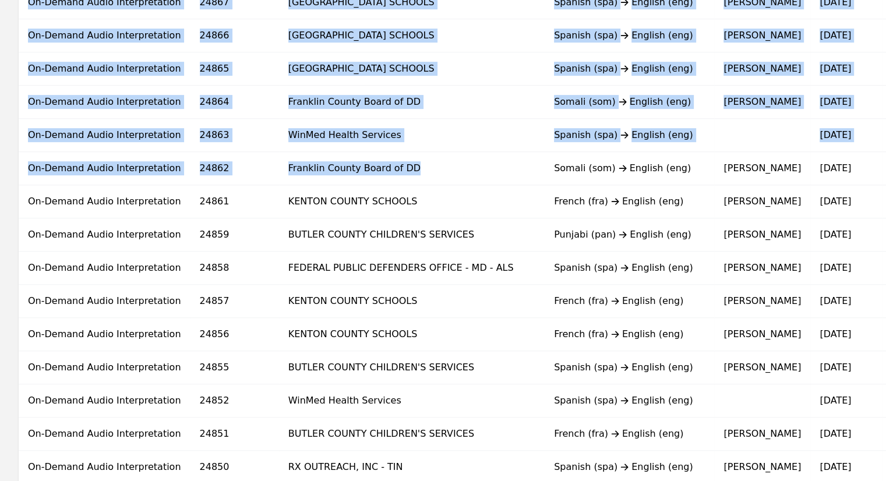
drag, startPoint x: 161, startPoint y: 164, endPoint x: 1, endPoint y: 189, distance: 162.2
click at [0, 190] on div "Type [DOMAIN_NAME] Client Language Pair Requester Submission Date Vendor Cost V…" at bounding box center [594, 81] width 1189 height 873
click at [1, 189] on div "Type [DOMAIN_NAME] Client Language Pair Requester Submission Date Vendor Cost V…" at bounding box center [594, 81] width 1189 height 873
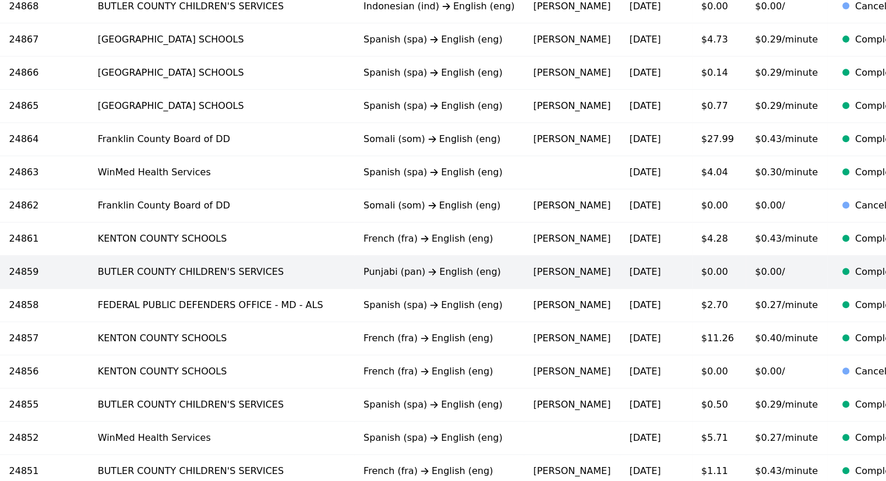
scroll to position [666, 0]
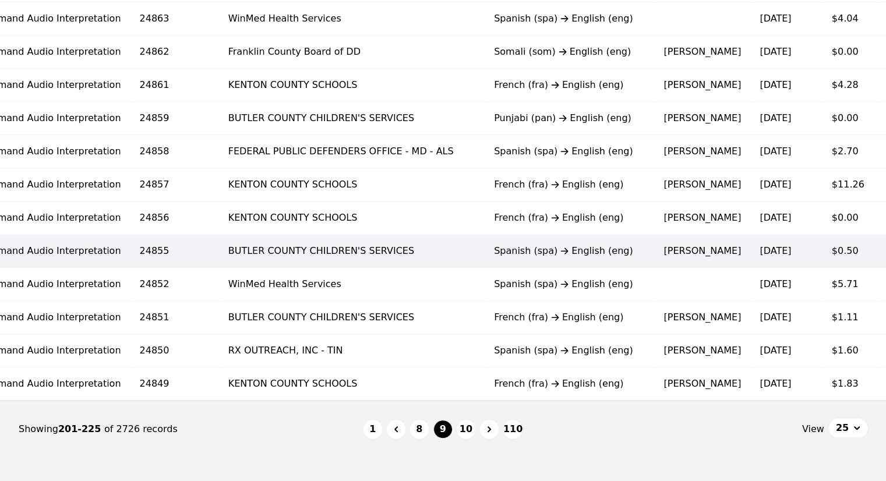
drag, startPoint x: 158, startPoint y: 214, endPoint x: 0, endPoint y: 252, distance: 162.3
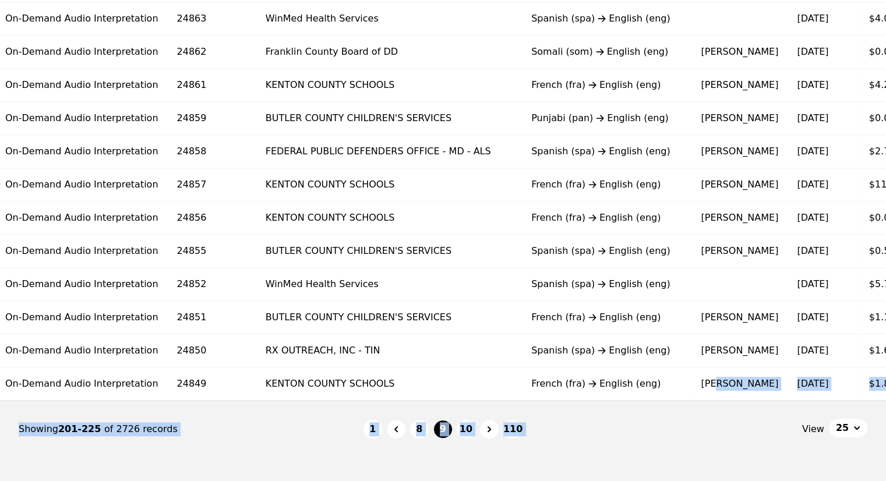
drag, startPoint x: 614, startPoint y: 397, endPoint x: 691, endPoint y: 443, distance: 90.4
click at [686, 444] on nav "Showing 201-225 of 2726 records 1 8 9 10 110 View 25" at bounding box center [443, 429] width 849 height 57
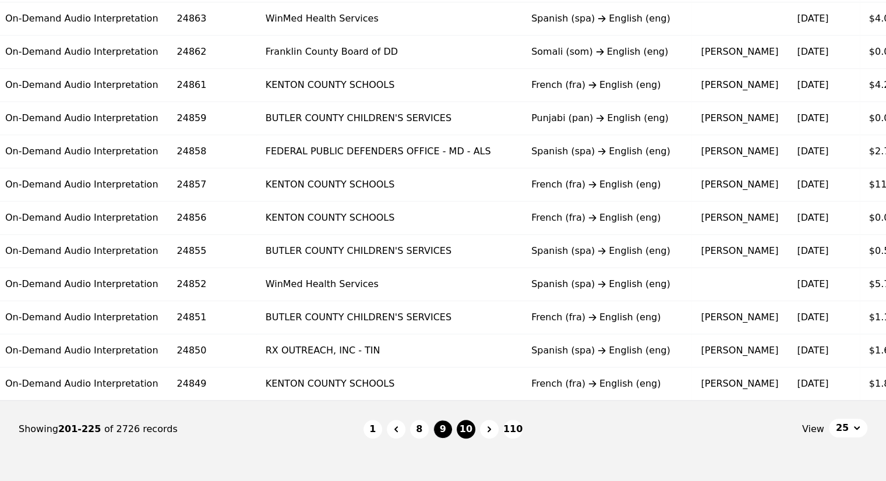
click at [461, 434] on button "10" at bounding box center [466, 429] width 19 height 19
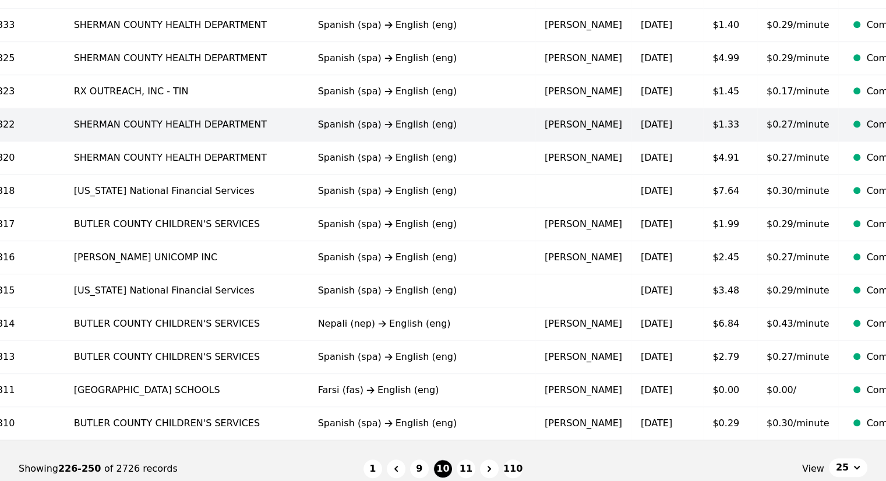
scroll to position [724, 0]
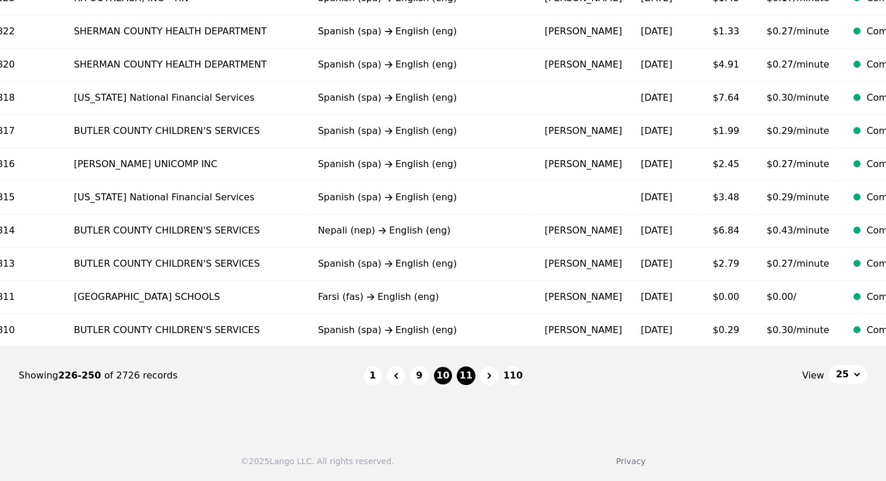
click at [467, 377] on button "11" at bounding box center [466, 375] width 19 height 19
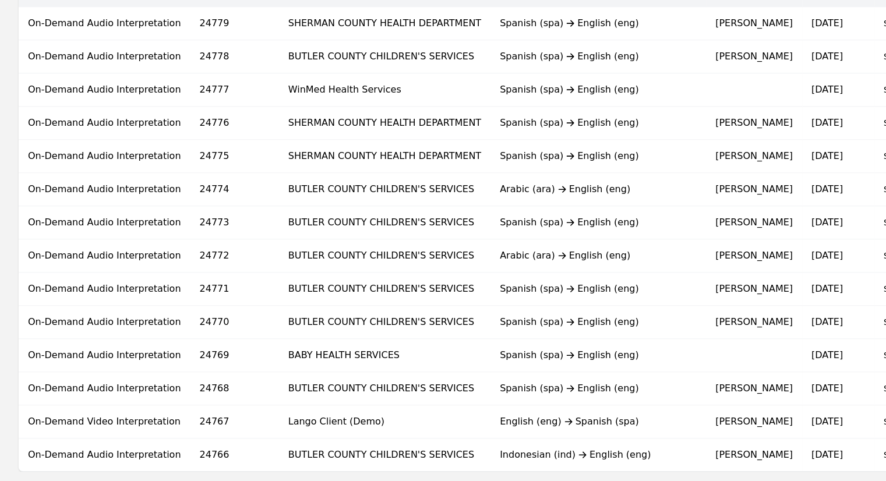
scroll to position [724, 0]
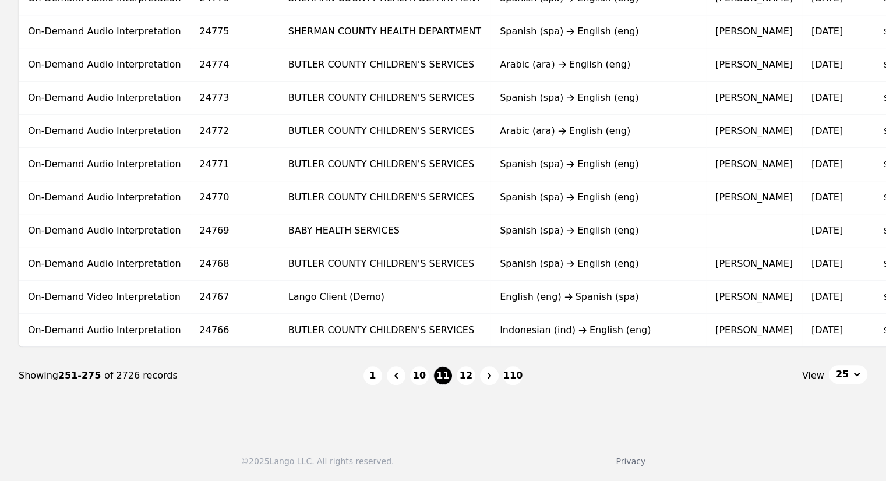
click at [482, 350] on nav "Showing 251-275 of 2726 records 1 10 11 12 110 View 25" at bounding box center [443, 375] width 849 height 57
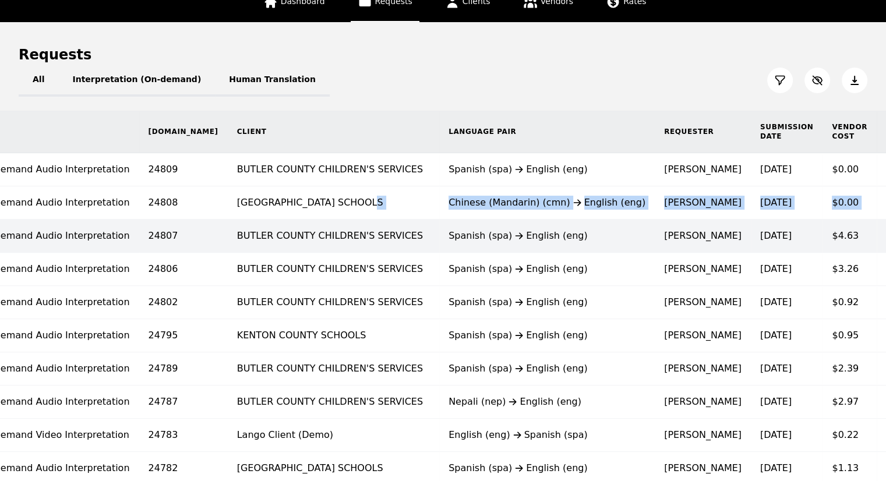
scroll to position [0, 0]
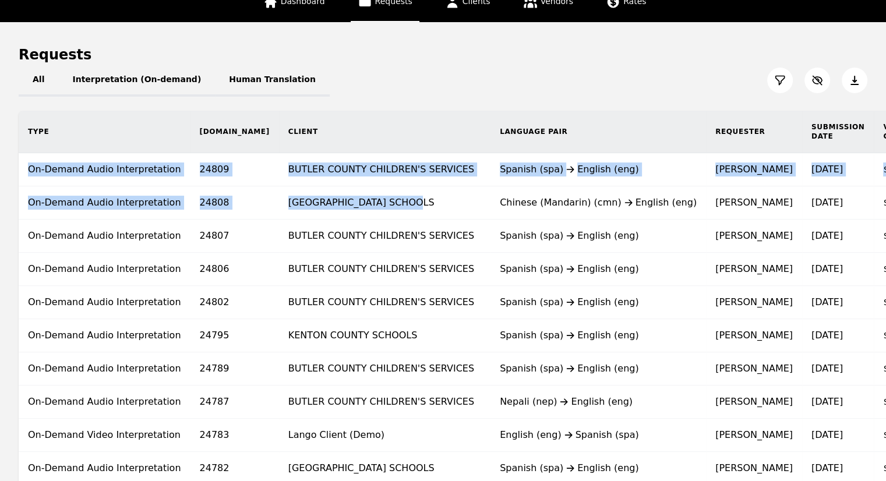
drag, startPoint x: 174, startPoint y: 199, endPoint x: 0, endPoint y: 228, distance: 176.1
drag, startPoint x: 417, startPoint y: 199, endPoint x: 0, endPoint y: 225, distance: 417.9
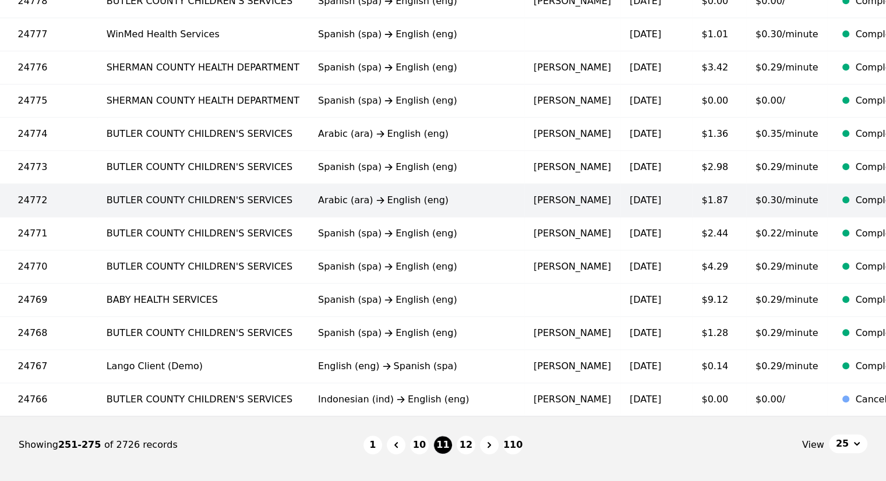
scroll to position [724, 0]
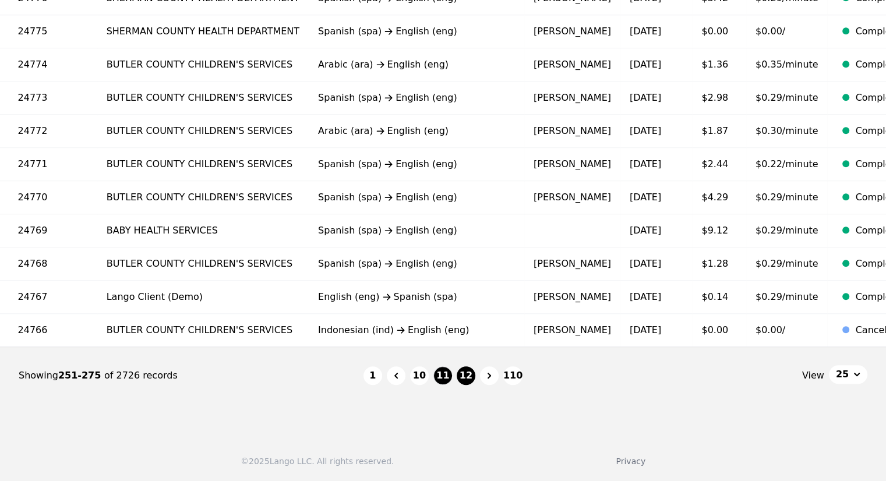
click at [464, 368] on button "12" at bounding box center [466, 375] width 19 height 19
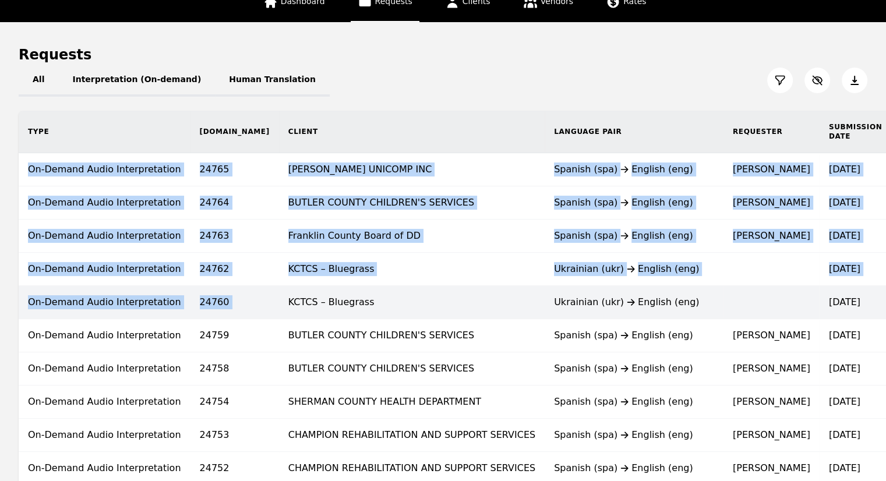
drag, startPoint x: 30, startPoint y: 303, endPoint x: 0, endPoint y: 286, distance: 34.2
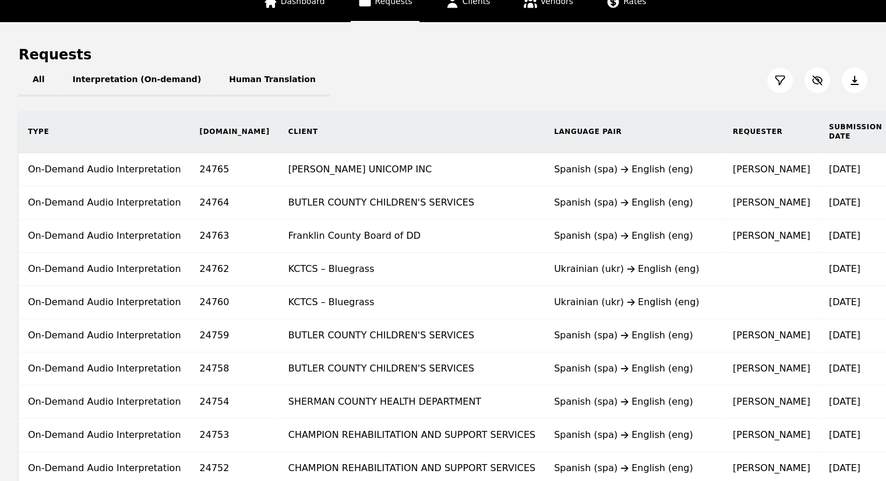
click at [187, 48] on div "Requests" at bounding box center [443, 54] width 849 height 19
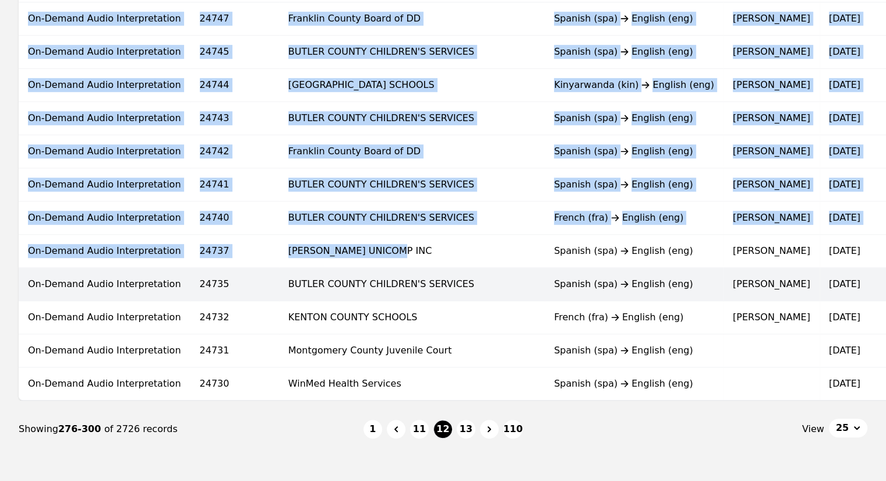
drag, startPoint x: 130, startPoint y: 249, endPoint x: 0, endPoint y: 273, distance: 132.2
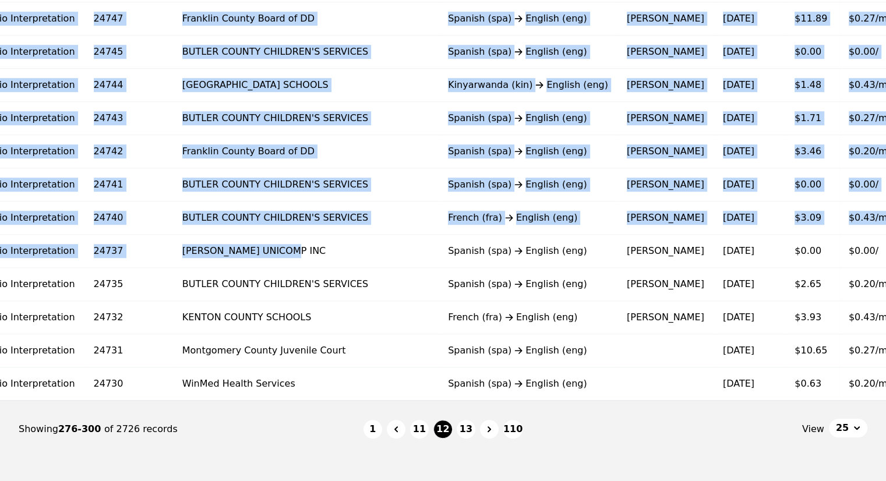
scroll to position [0, 109]
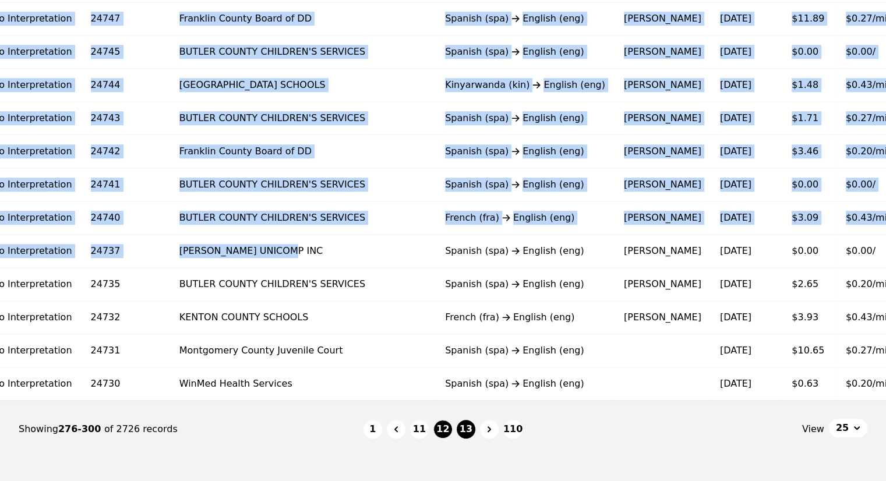
click at [470, 428] on button "13" at bounding box center [466, 429] width 19 height 19
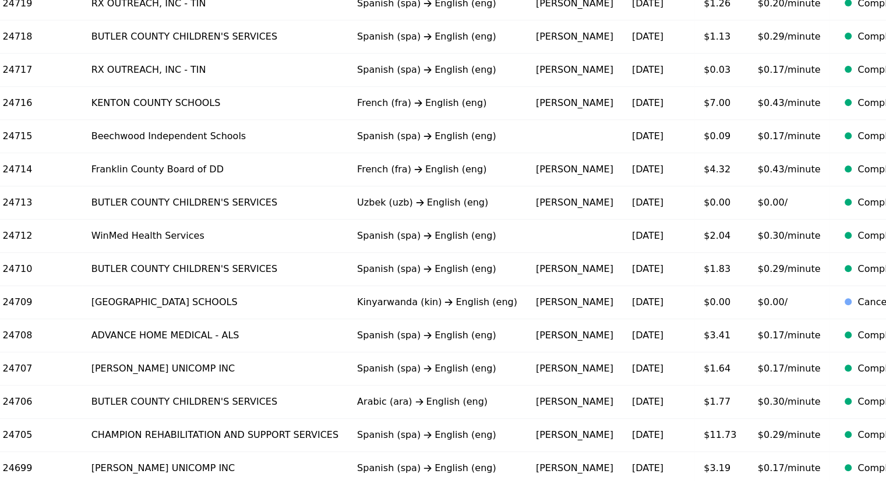
scroll to position [491, 0]
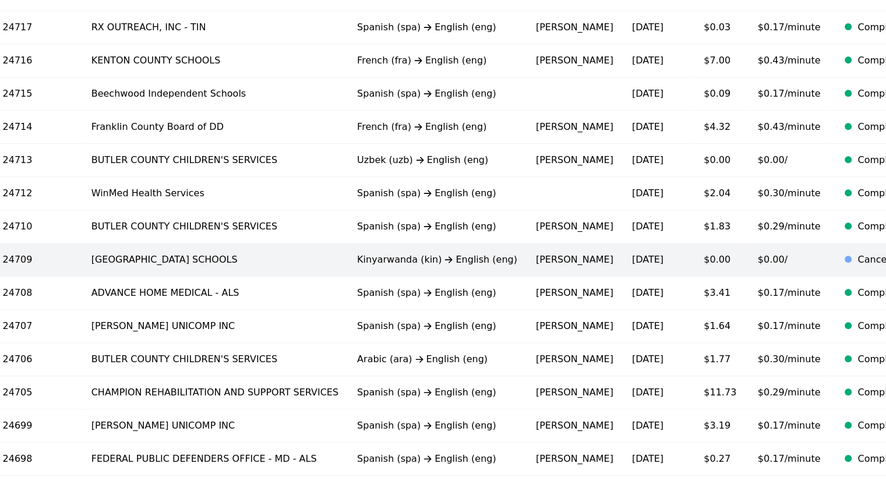
click at [82, 258] on td "[GEOGRAPHIC_DATA] SCHOOLS" at bounding box center [215, 259] width 266 height 33
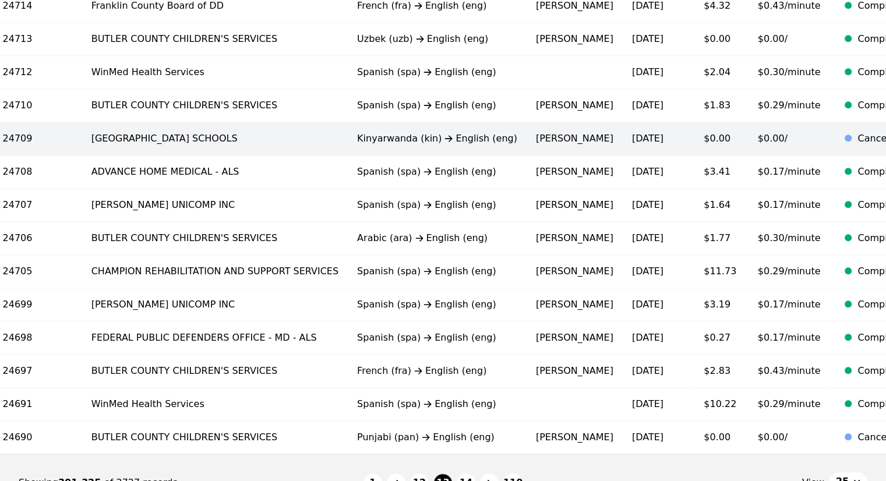
scroll to position [433, 0]
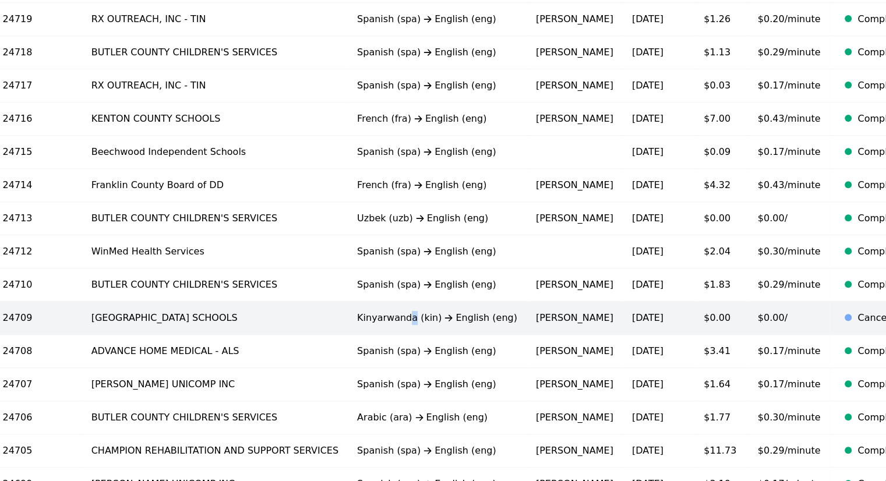
drag, startPoint x: 326, startPoint y: 317, endPoint x: 320, endPoint y: 322, distance: 7.0
click at [348, 322] on td "Kinyarwanda (kin) English (eng)" at bounding box center [437, 318] width 179 height 33
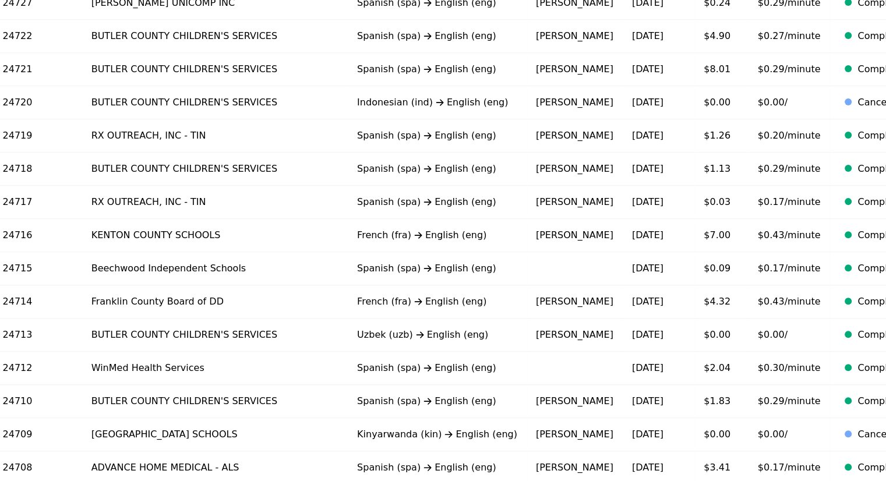
scroll to position [699, 0]
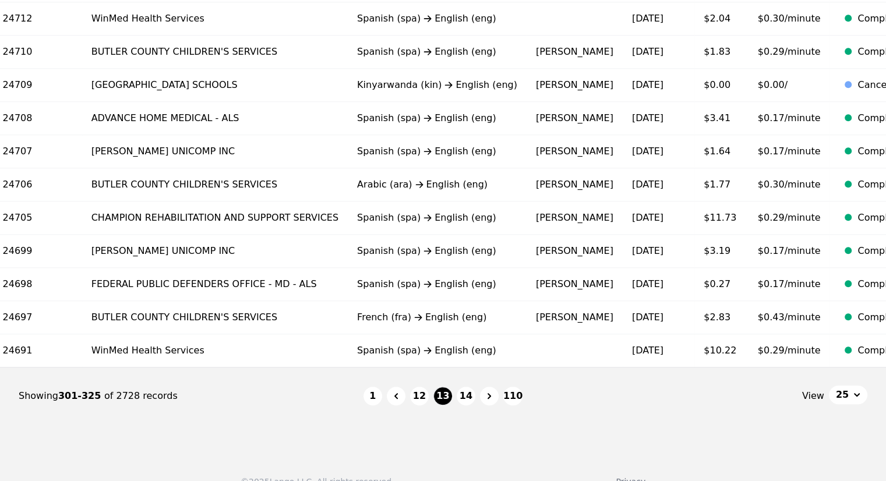
click at [457, 398] on li "14" at bounding box center [466, 396] width 19 height 19
click at [461, 398] on button "14" at bounding box center [466, 396] width 19 height 19
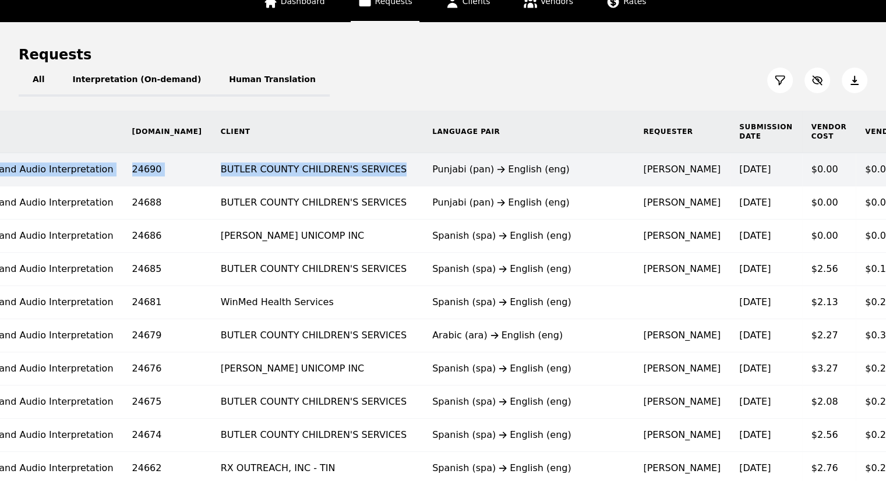
scroll to position [0, 2]
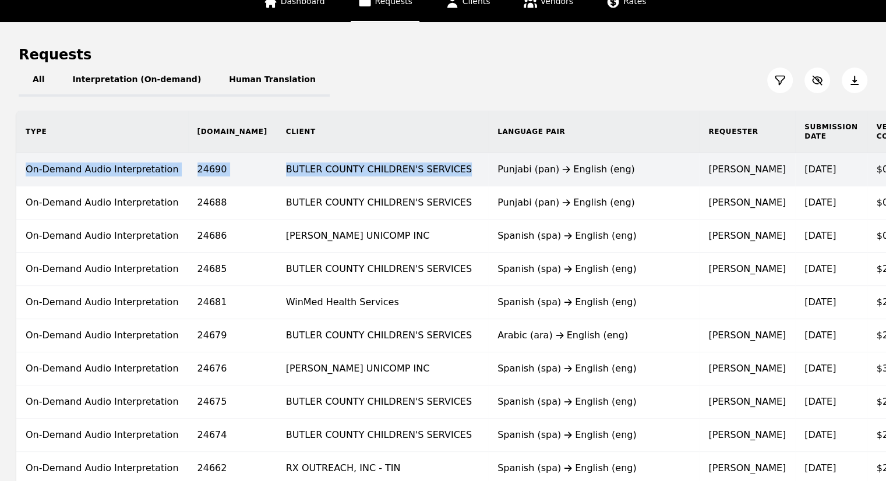
drag, startPoint x: 215, startPoint y: 168, endPoint x: 0, endPoint y: 177, distance: 215.1
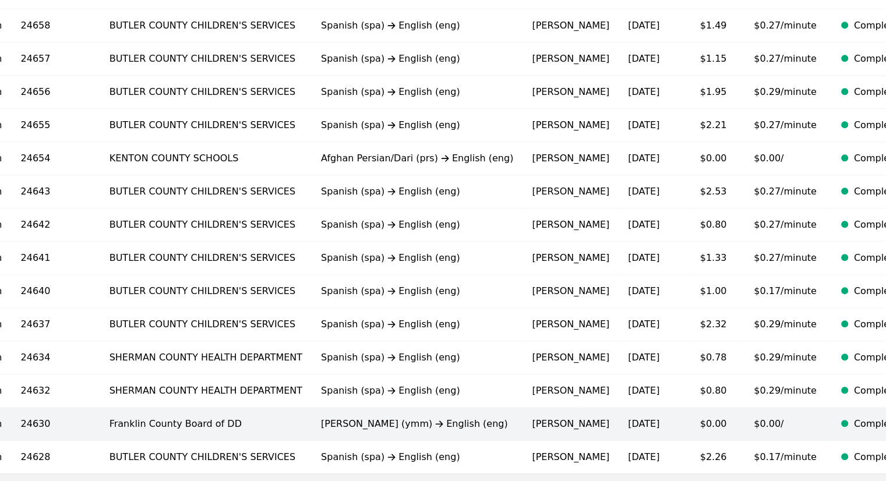
scroll to position [724, 0]
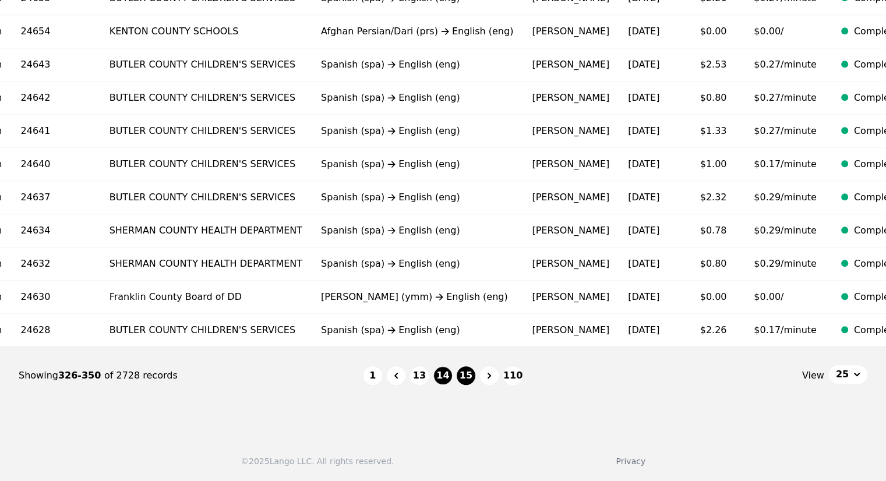
click at [468, 369] on button "15" at bounding box center [466, 375] width 19 height 19
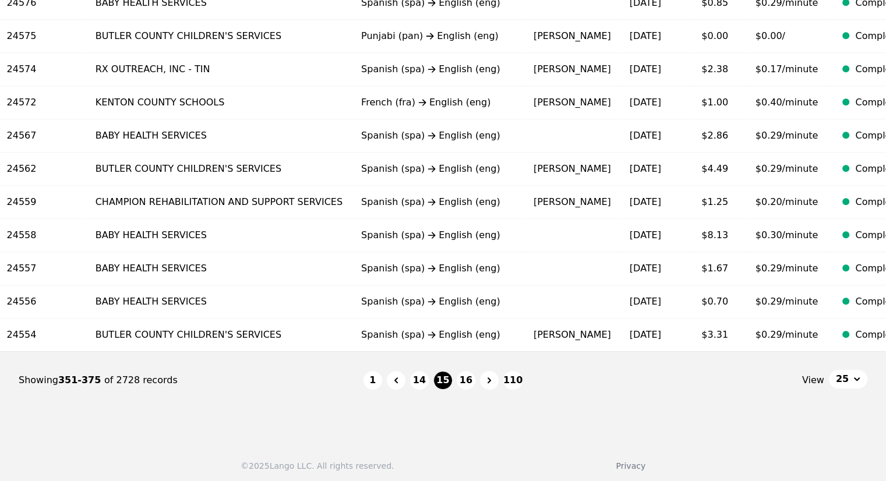
scroll to position [724, 0]
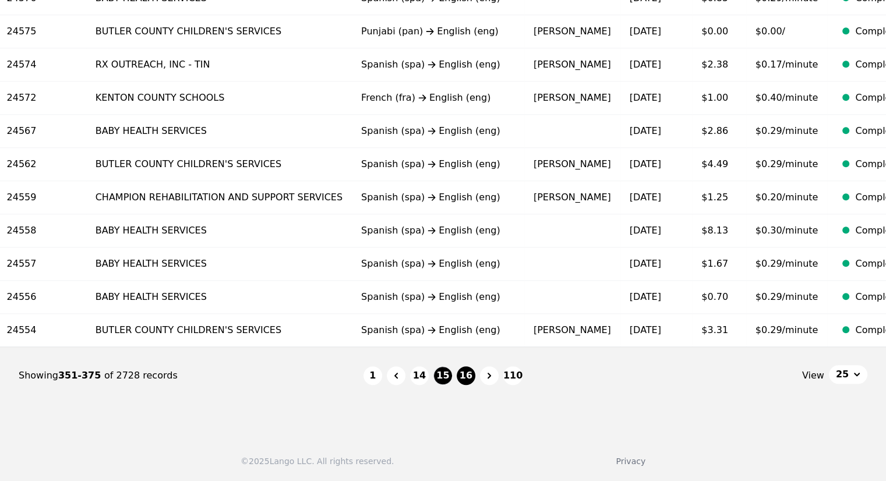
click at [468, 373] on button "16" at bounding box center [466, 375] width 19 height 19
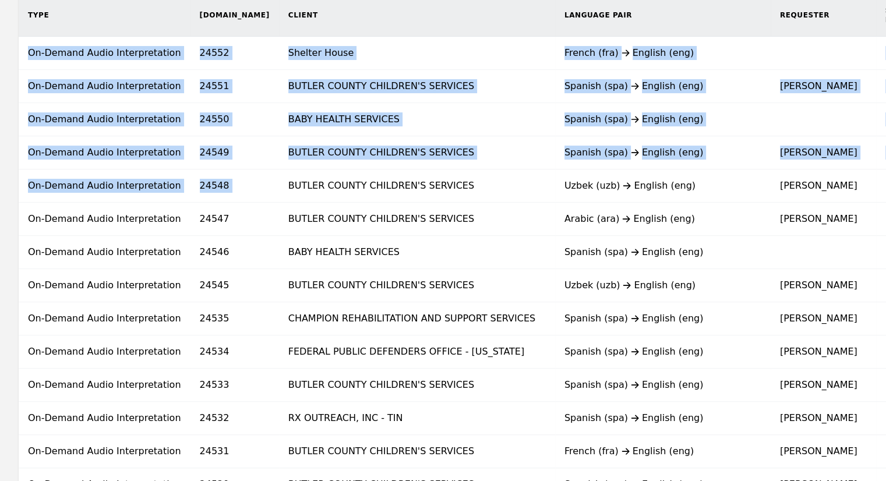
drag, startPoint x: 21, startPoint y: 182, endPoint x: 0, endPoint y: 190, distance: 22.5
click at [0, 192] on div "Type [DOMAIN_NAME] Client Language Pair Requester Submission Date Vendor Cost V…" at bounding box center [627, 430] width 1255 height 873
click at [12, 196] on div "Type [DOMAIN_NAME] Client Language Pair Requester Submission Date Vendor Cost V…" at bounding box center [627, 430] width 1255 height 873
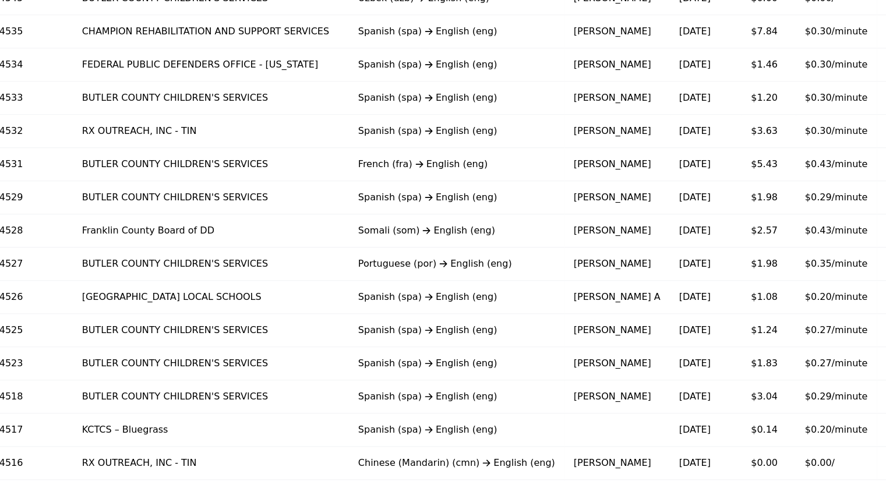
scroll to position [666, 0]
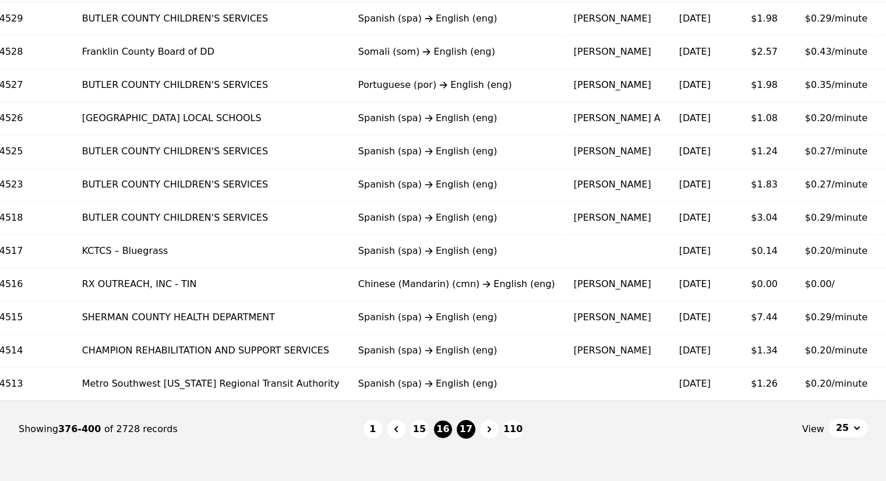
click at [459, 430] on button "17" at bounding box center [466, 429] width 19 height 19
